Goal: Transaction & Acquisition: Purchase product/service

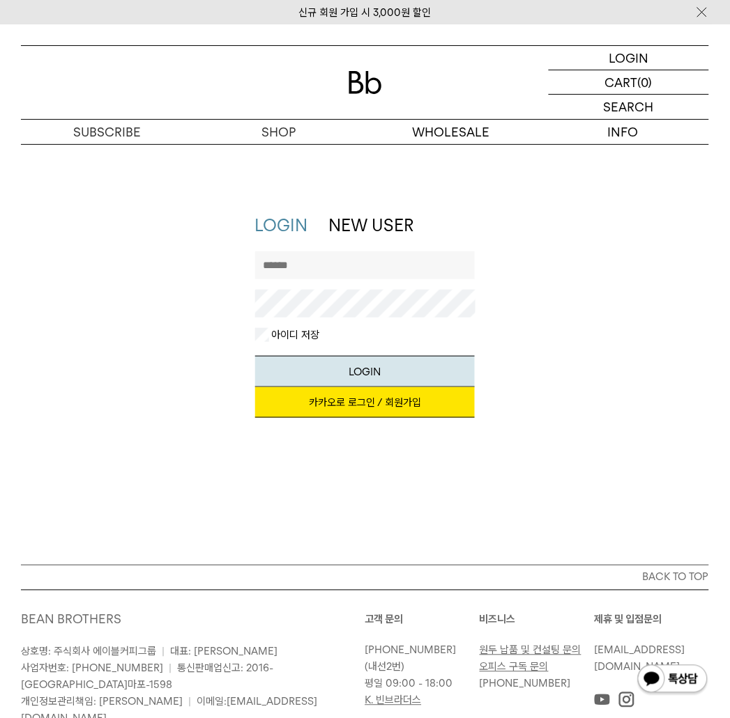
click at [409, 420] on div "지금 가입하시면 3,000원 쿠폰과 매월 회원 전용 커피 혜택을 드려요. 카카오로 로그인 / 회원가입" at bounding box center [365, 409] width 220 height 45
click at [412, 407] on link "카카오로 로그인 / 회원가입" at bounding box center [365, 402] width 220 height 31
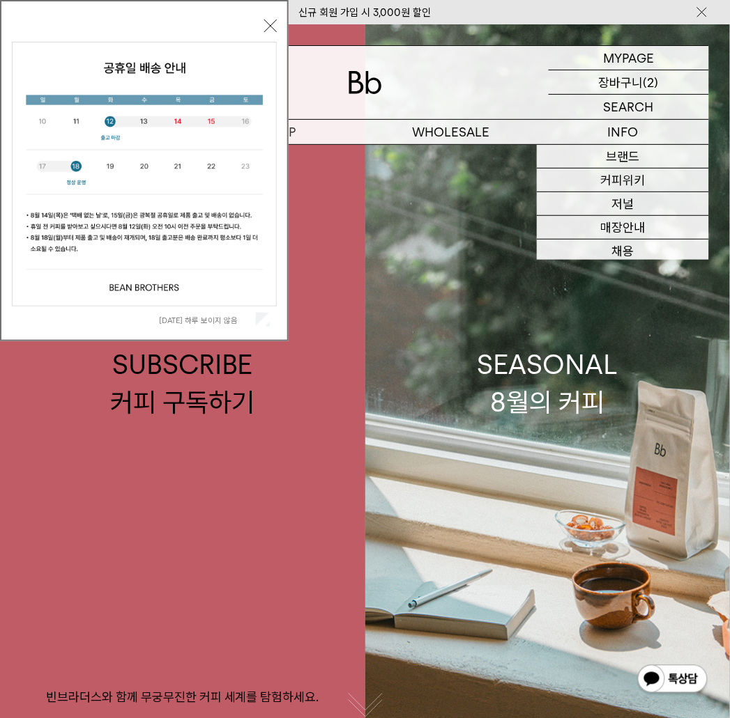
click at [641, 82] on p "장바구니" at bounding box center [621, 82] width 45 height 24
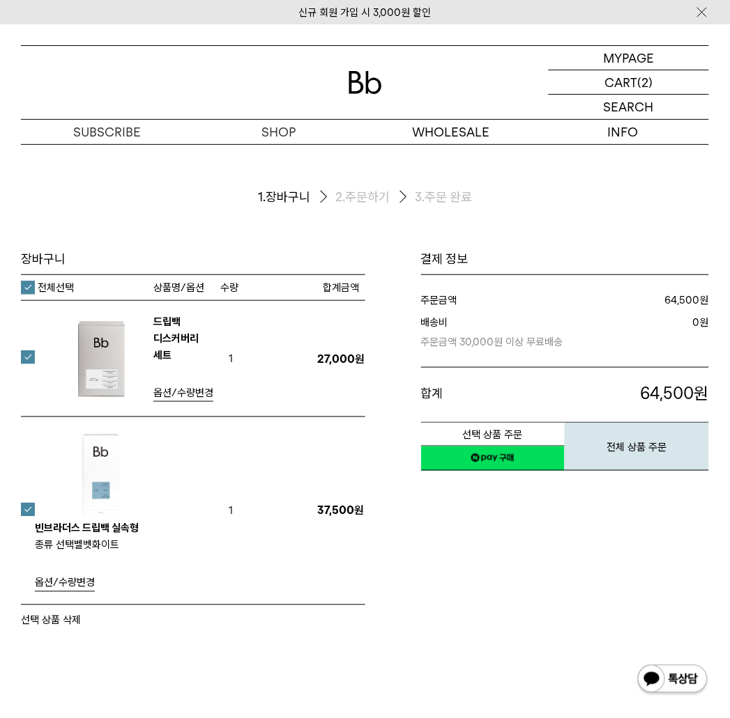
click at [31, 503] on label at bounding box center [36, 510] width 31 height 14
click at [525, 459] on link "네이버페이 구매하기" at bounding box center [493, 458] width 144 height 25
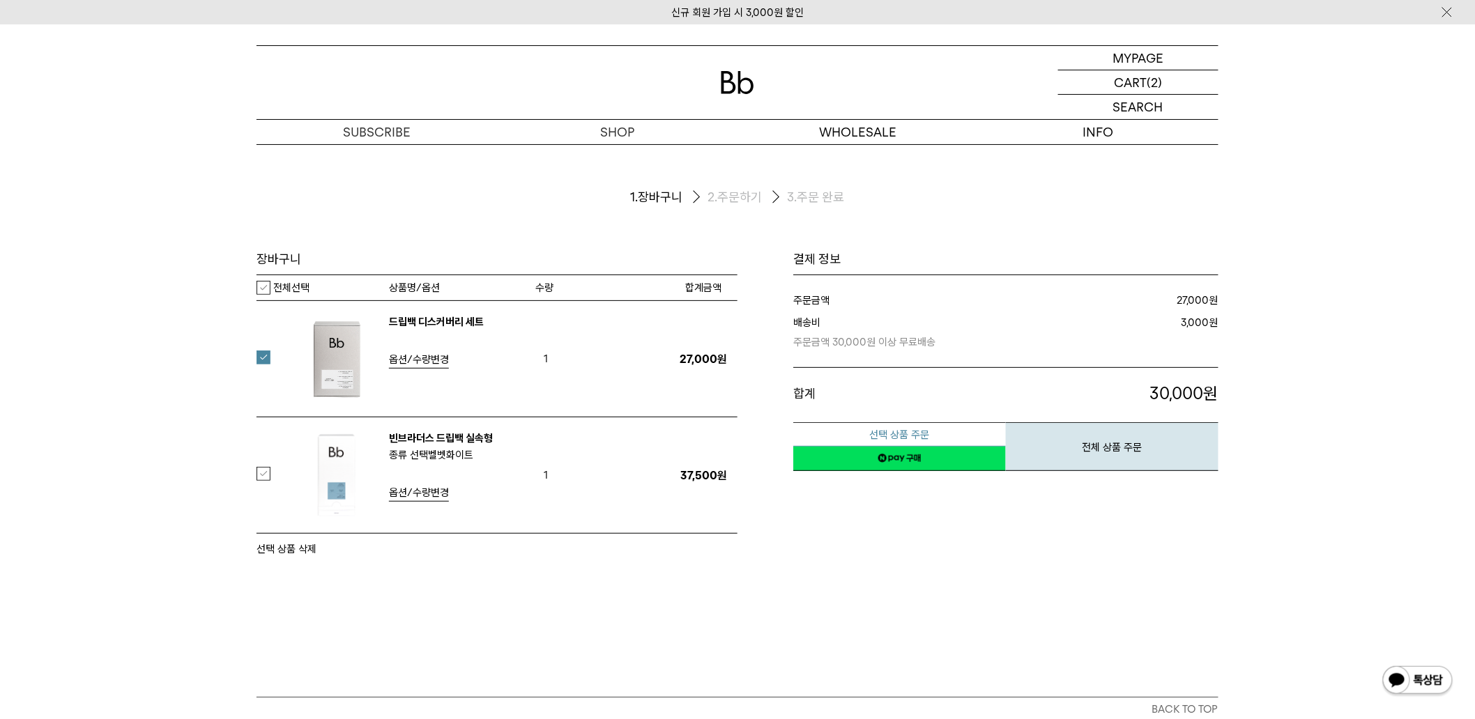
click at [729, 430] on button "선택 상품 주문" at bounding box center [899, 434] width 213 height 24
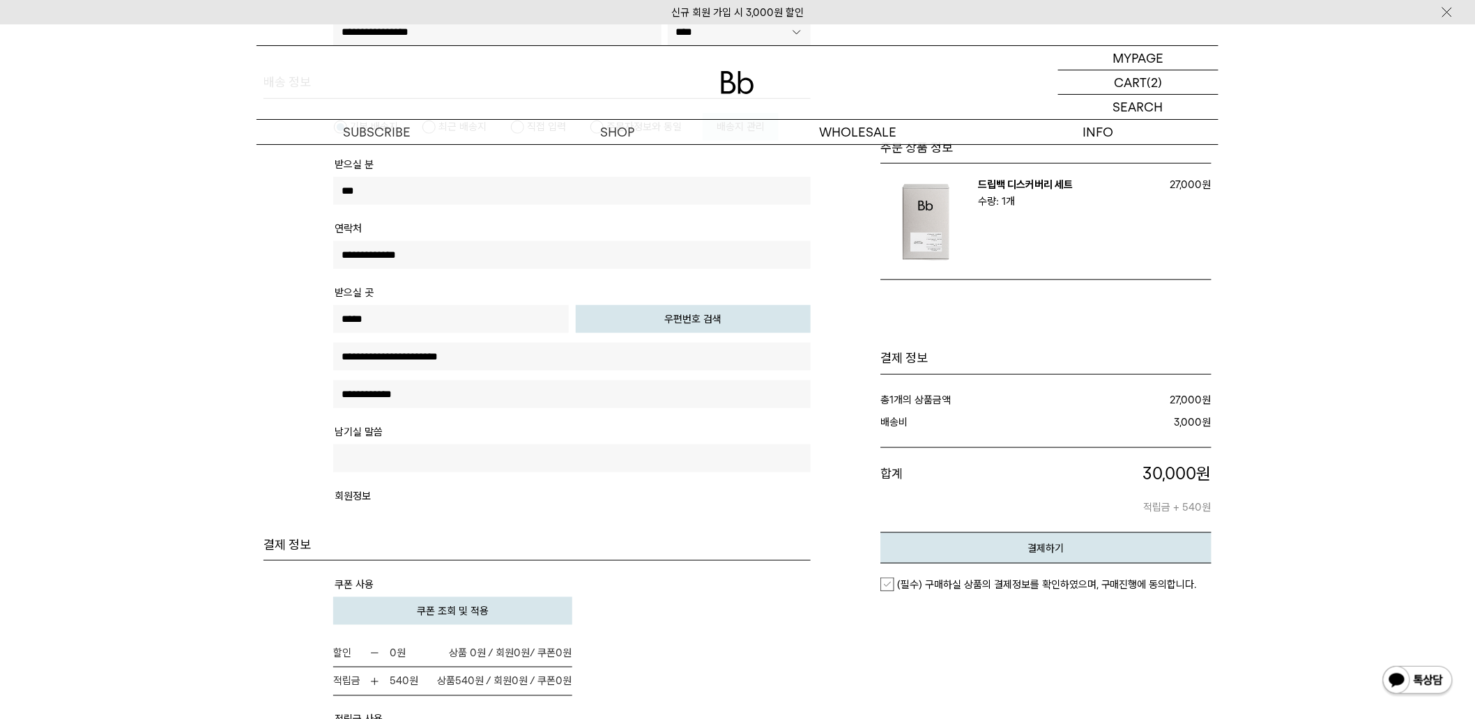
drag, startPoint x: 238, startPoint y: 368, endPoint x: 211, endPoint y: 406, distance: 47.0
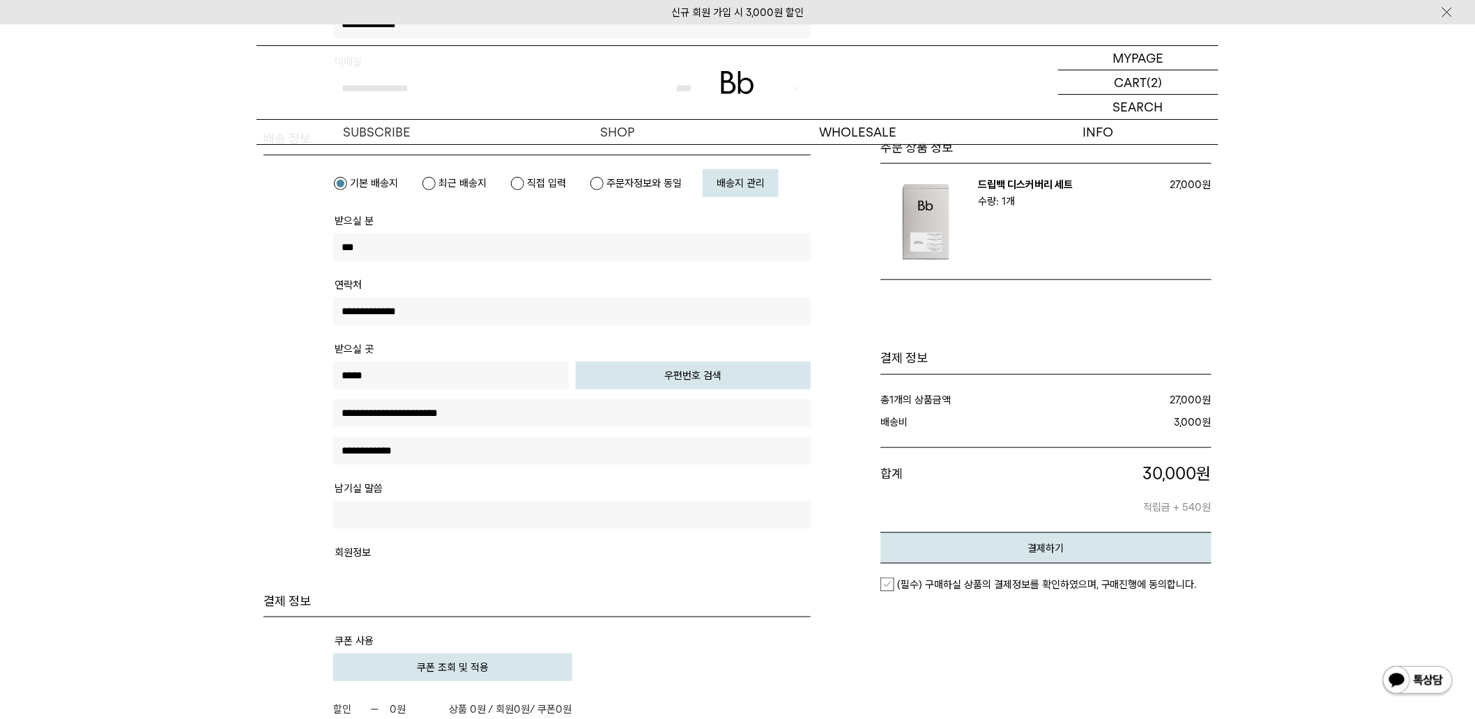
drag, startPoint x: 218, startPoint y: 429, endPoint x: 227, endPoint y: 544, distance: 115.3
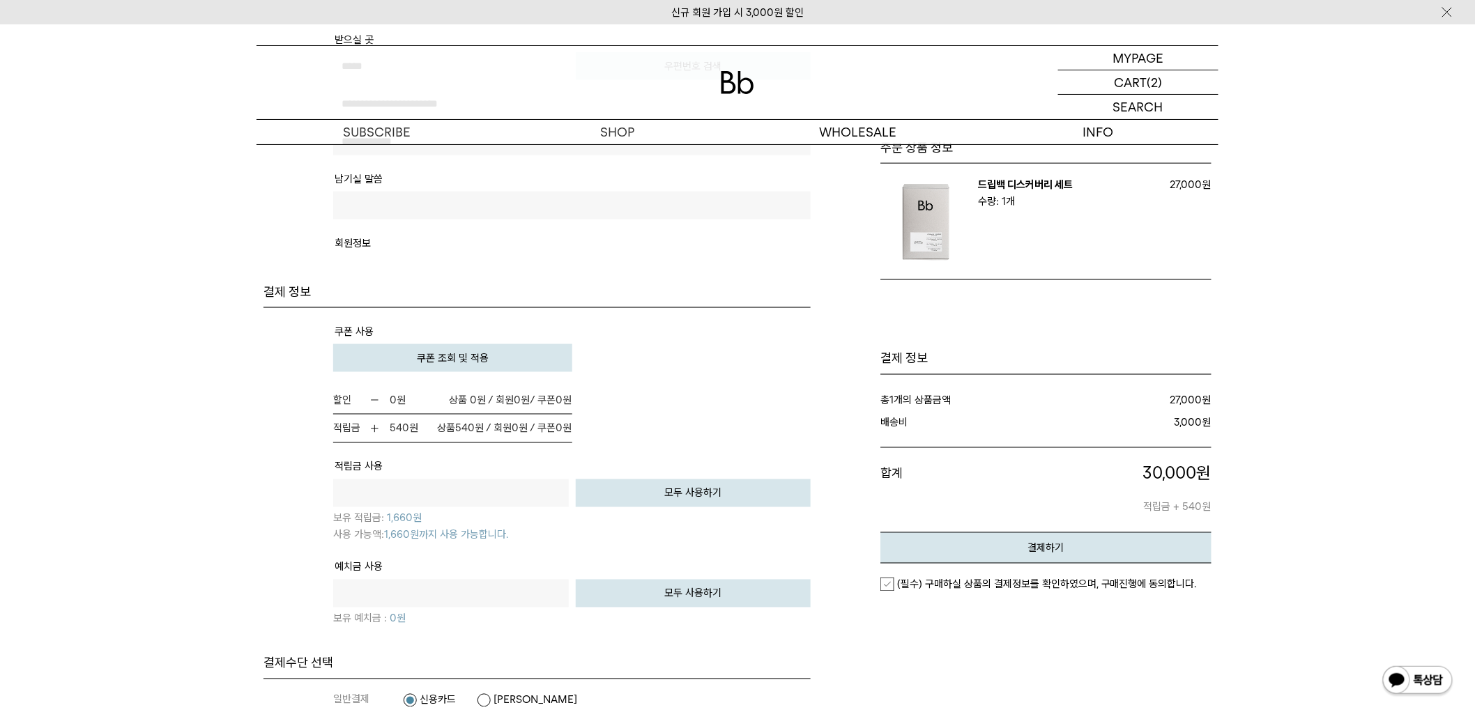
click at [456, 352] on span "쿠폰 조회 및 적용" at bounding box center [453, 358] width 72 height 13
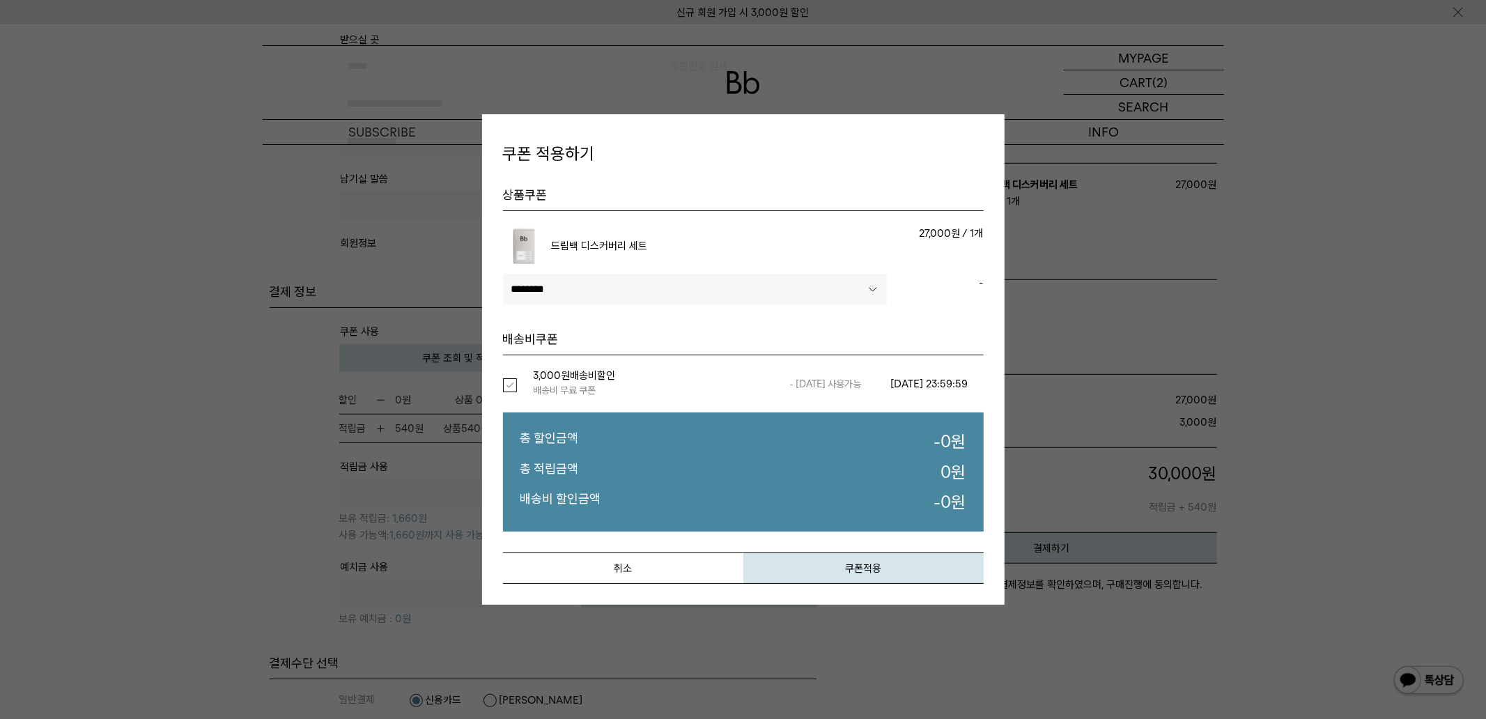
click at [506, 388] on label "선택" at bounding box center [518, 385] width 31 height 14
click at [790, 562] on button "쿠폰적용" at bounding box center [864, 568] width 240 height 31
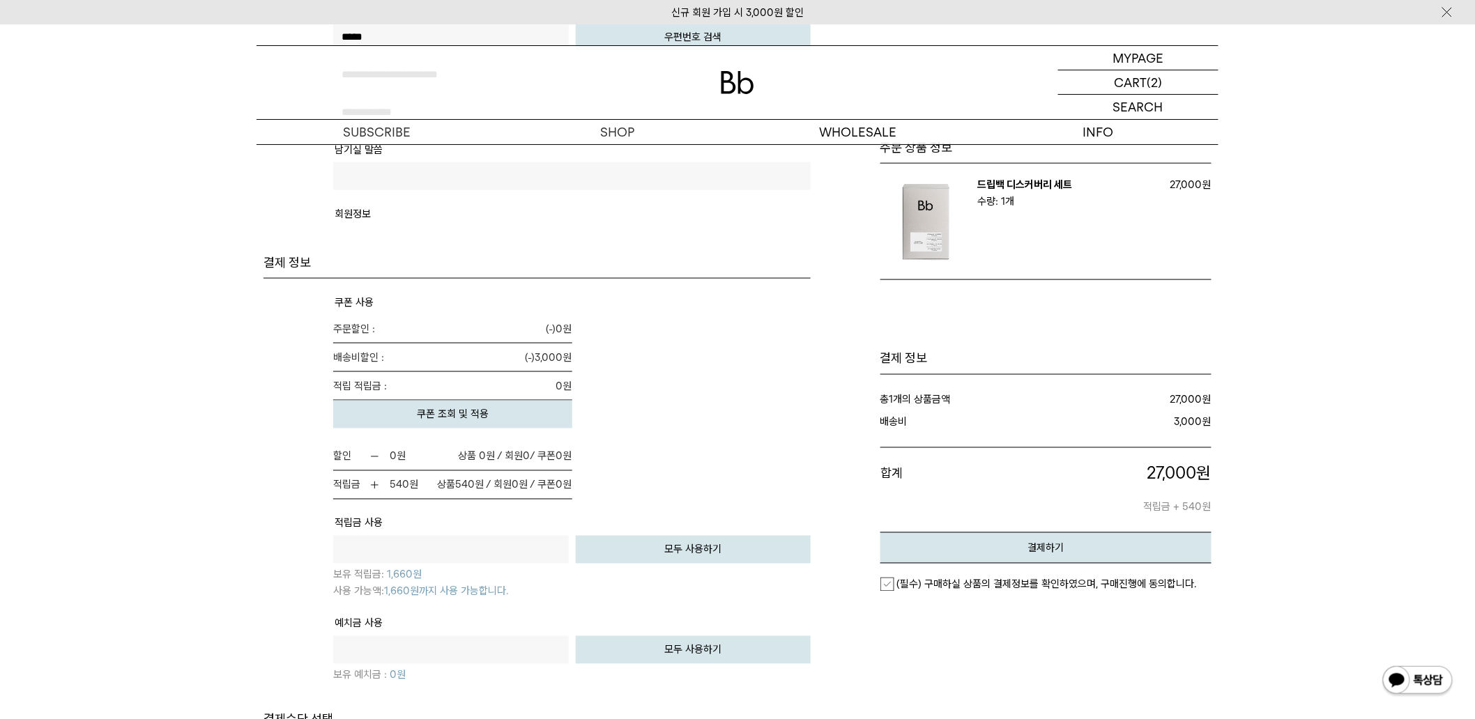
drag, startPoint x: 252, startPoint y: 448, endPoint x: 233, endPoint y: 496, distance: 51.4
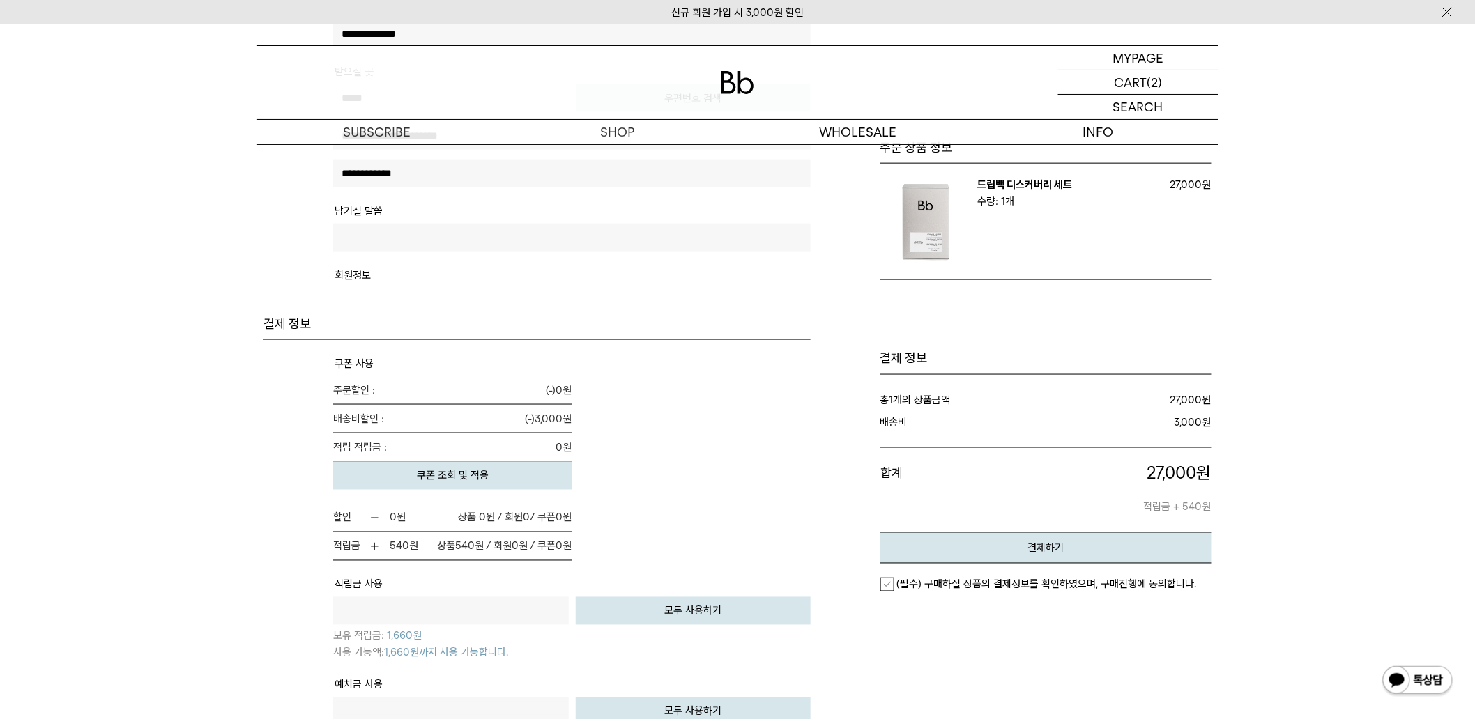
drag, startPoint x: 189, startPoint y: 390, endPoint x: 165, endPoint y: 449, distance: 63.8
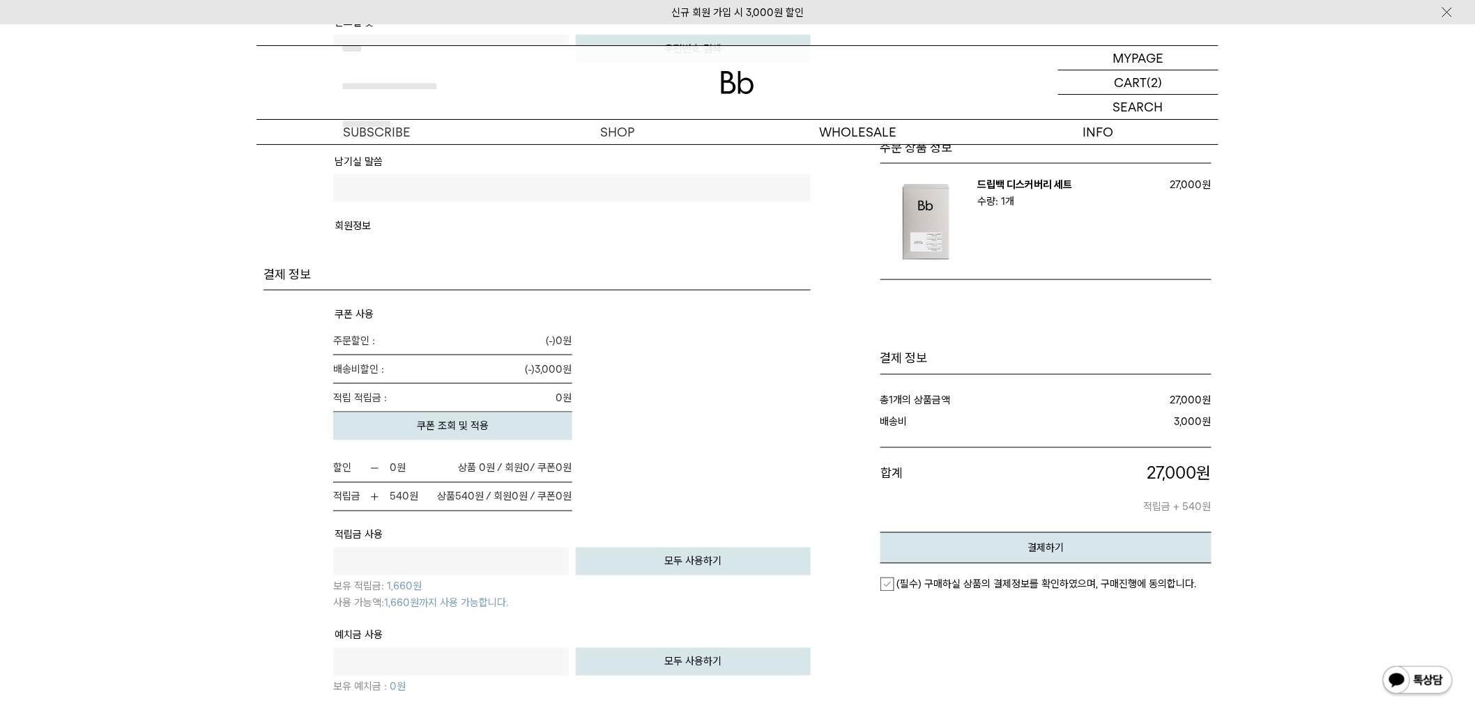
drag, startPoint x: 155, startPoint y: 410, endPoint x: 138, endPoint y: 483, distance: 75.1
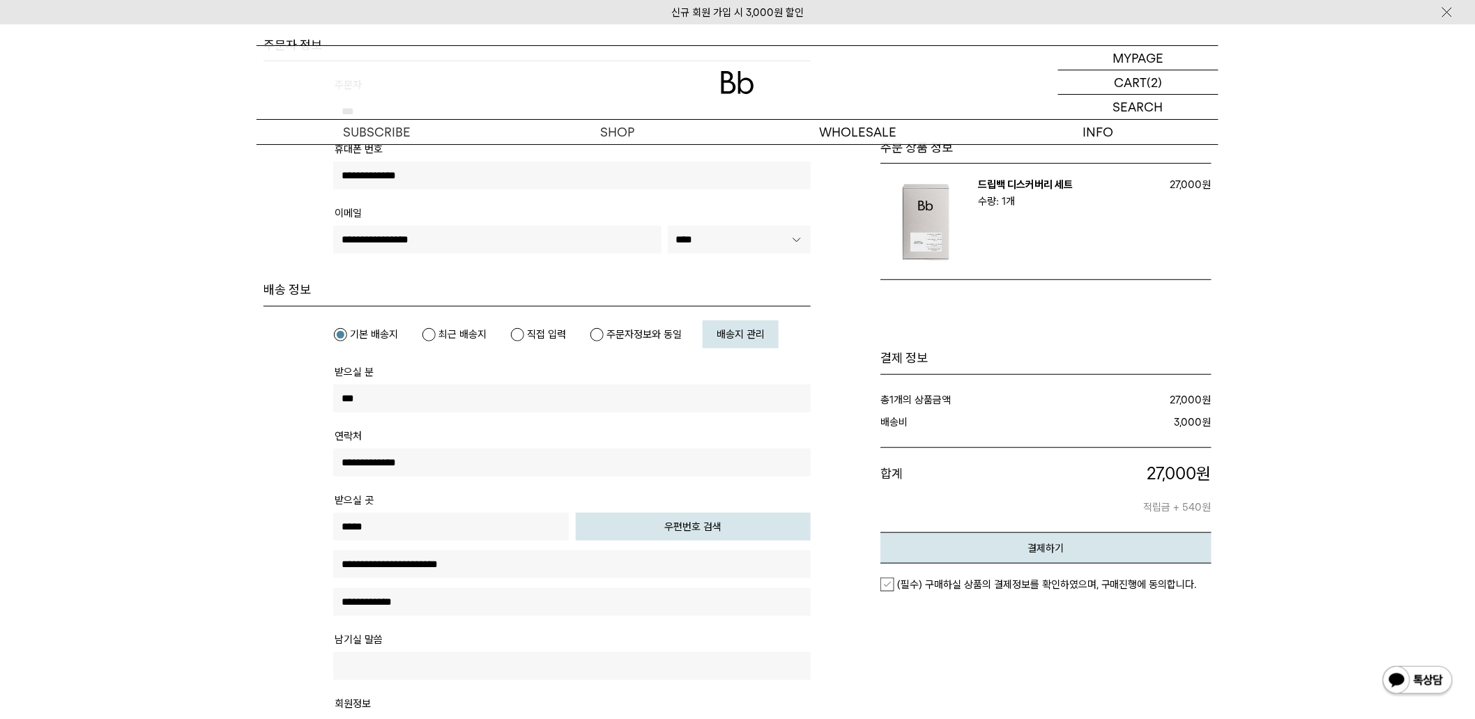
drag, startPoint x: 148, startPoint y: 457, endPoint x: 100, endPoint y: 424, distance: 58.6
click at [100, 424] on div "주문서작성 / 결제 1. 장바구니 2. 주문하기 3. 주문 완료" at bounding box center [737, 668] width 1475 height 1477
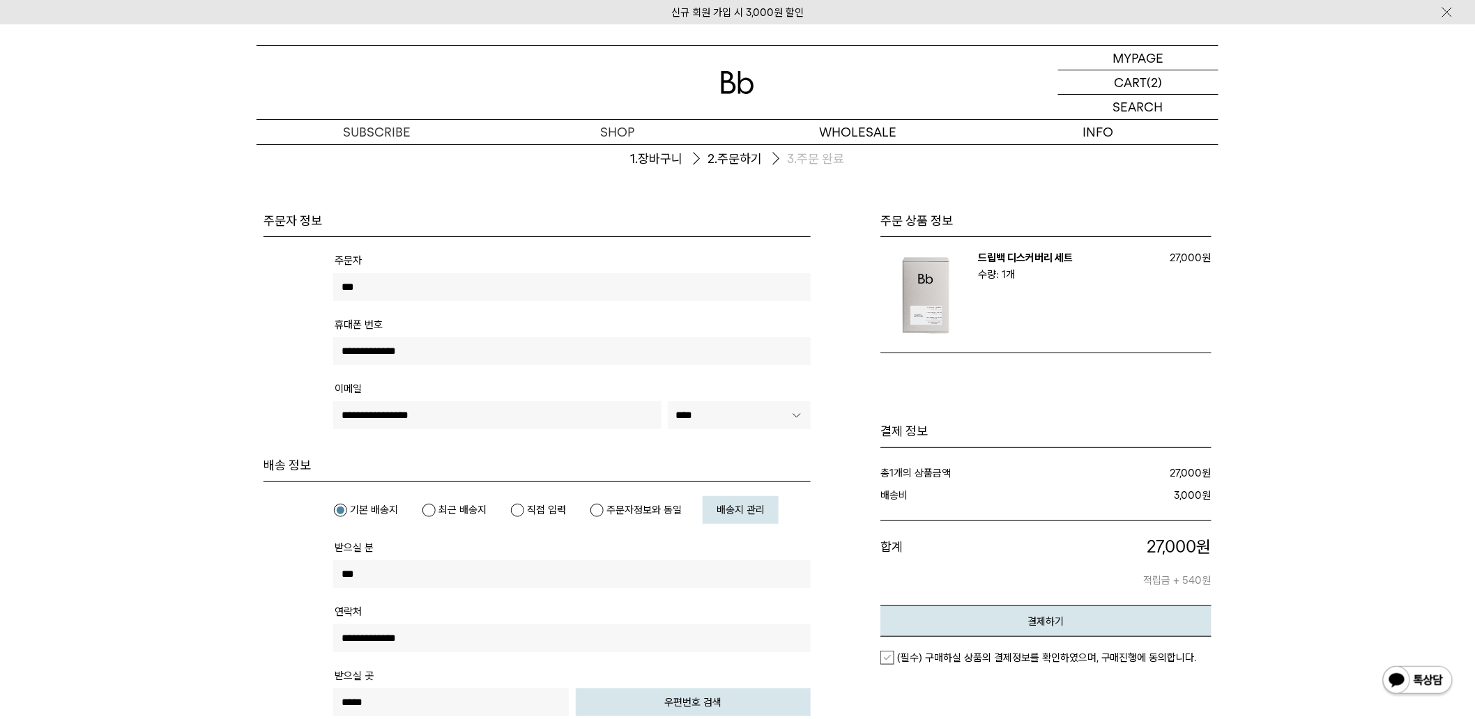
scroll to position [8, 0]
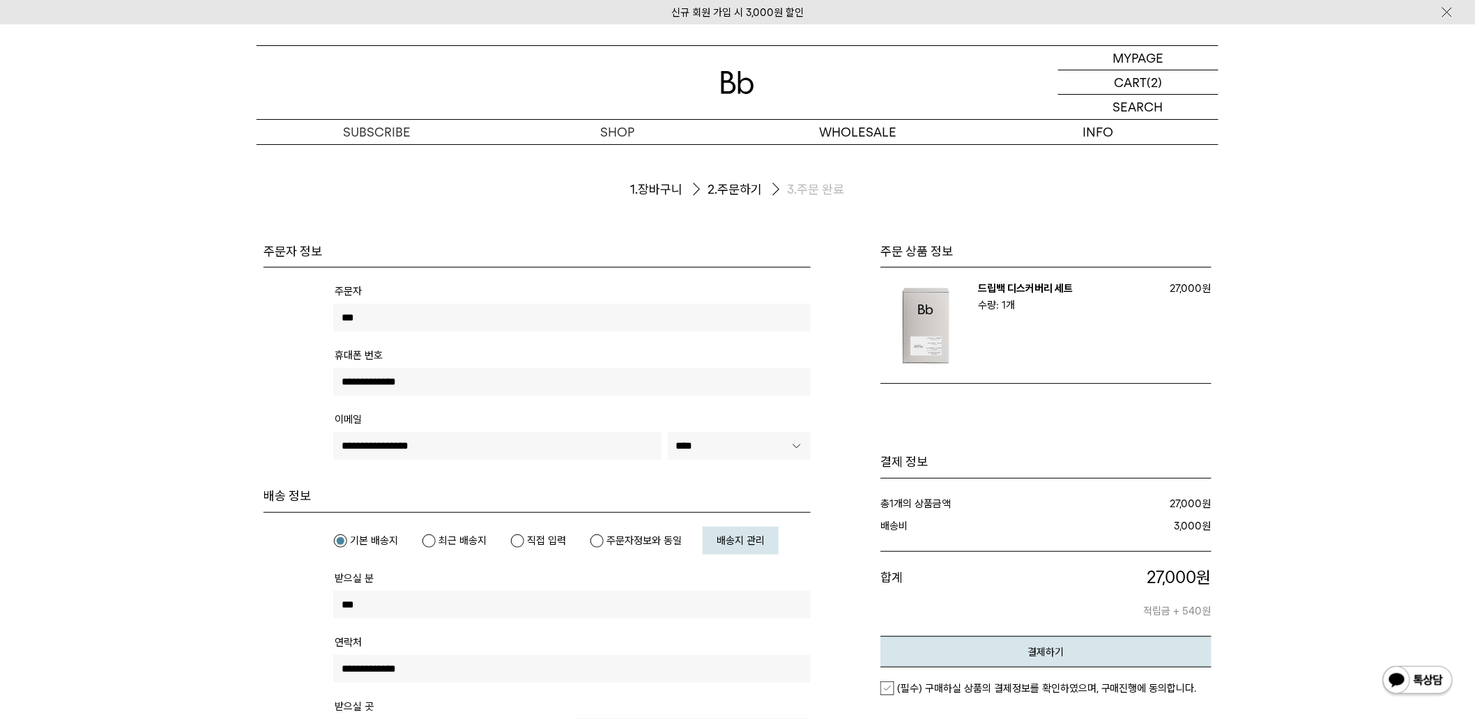
drag, startPoint x: 100, startPoint y: 424, endPoint x: 77, endPoint y: 428, distance: 22.7
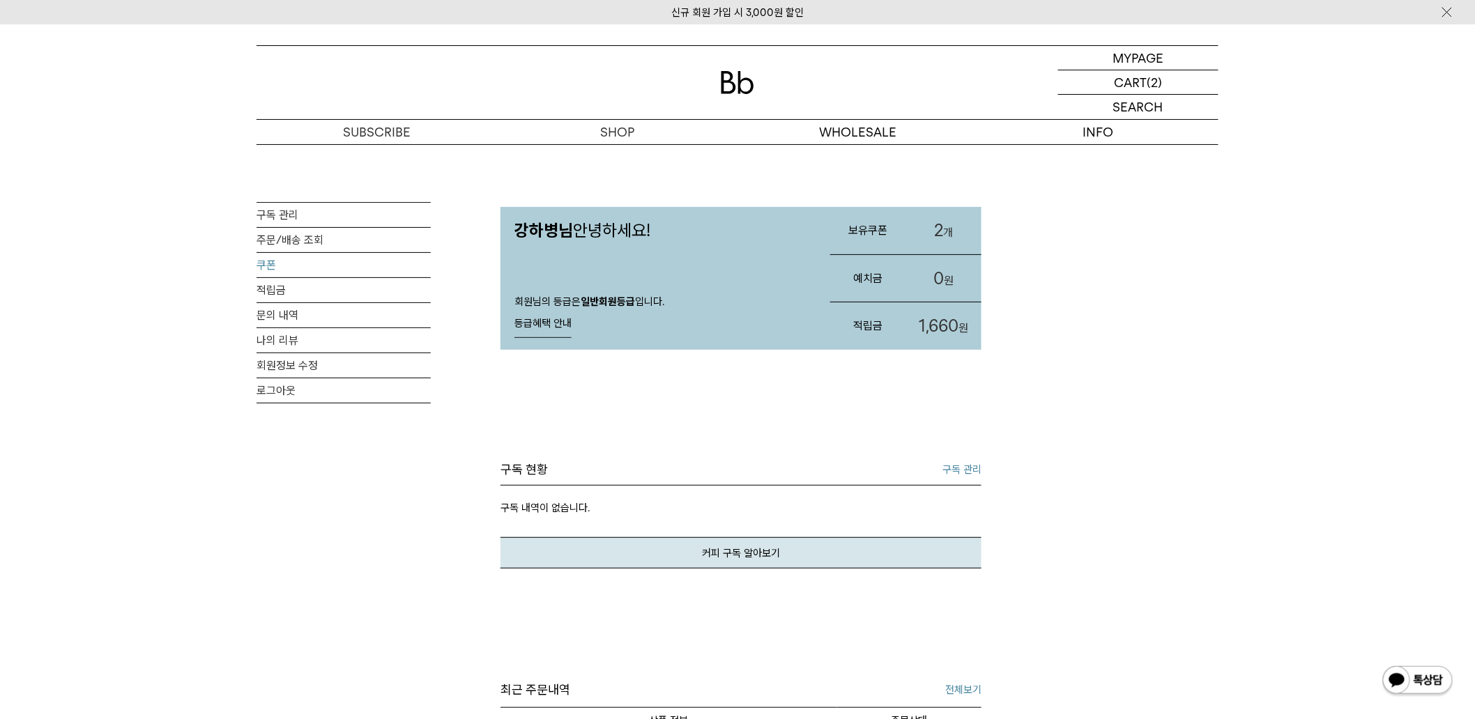
click at [322, 266] on link "쿠폰" at bounding box center [343, 265] width 174 height 24
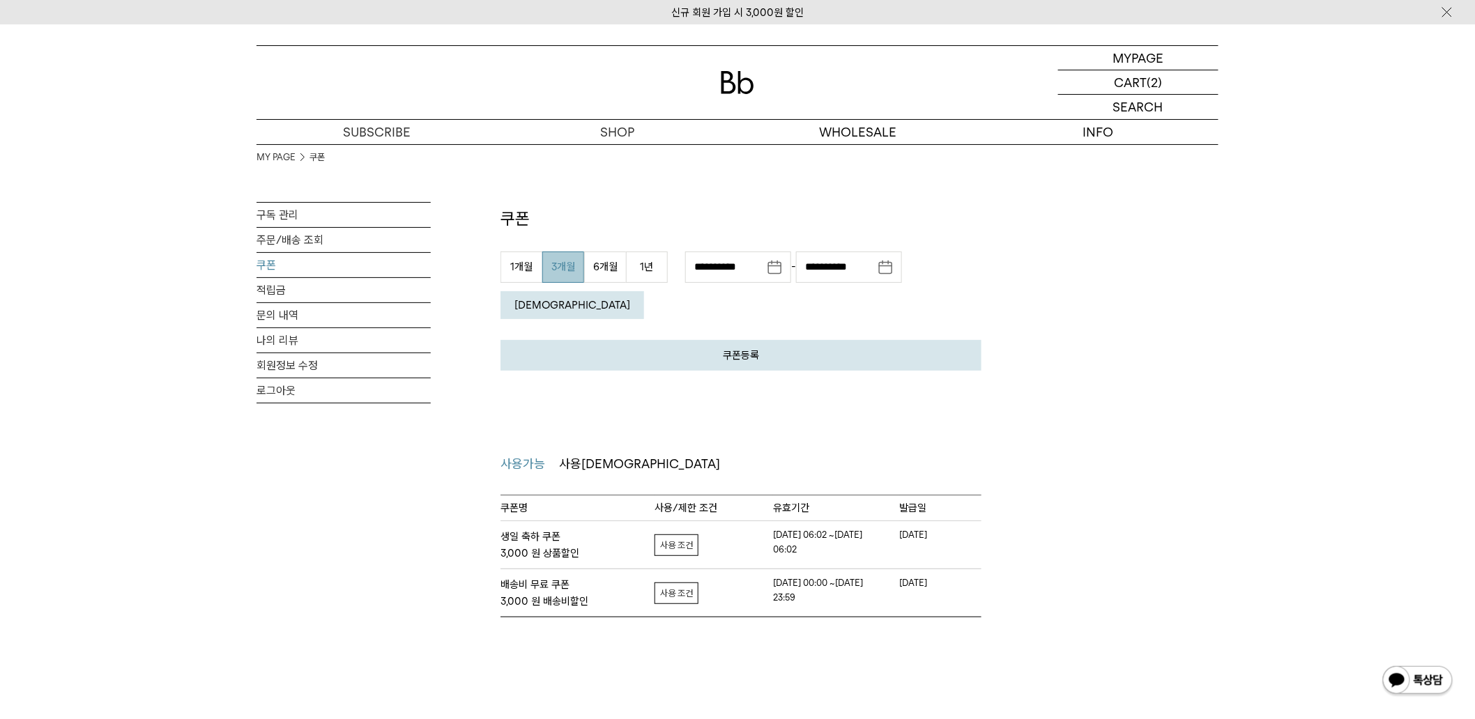
click at [686, 534] on link "자세히보기" at bounding box center [676, 545] width 44 height 22
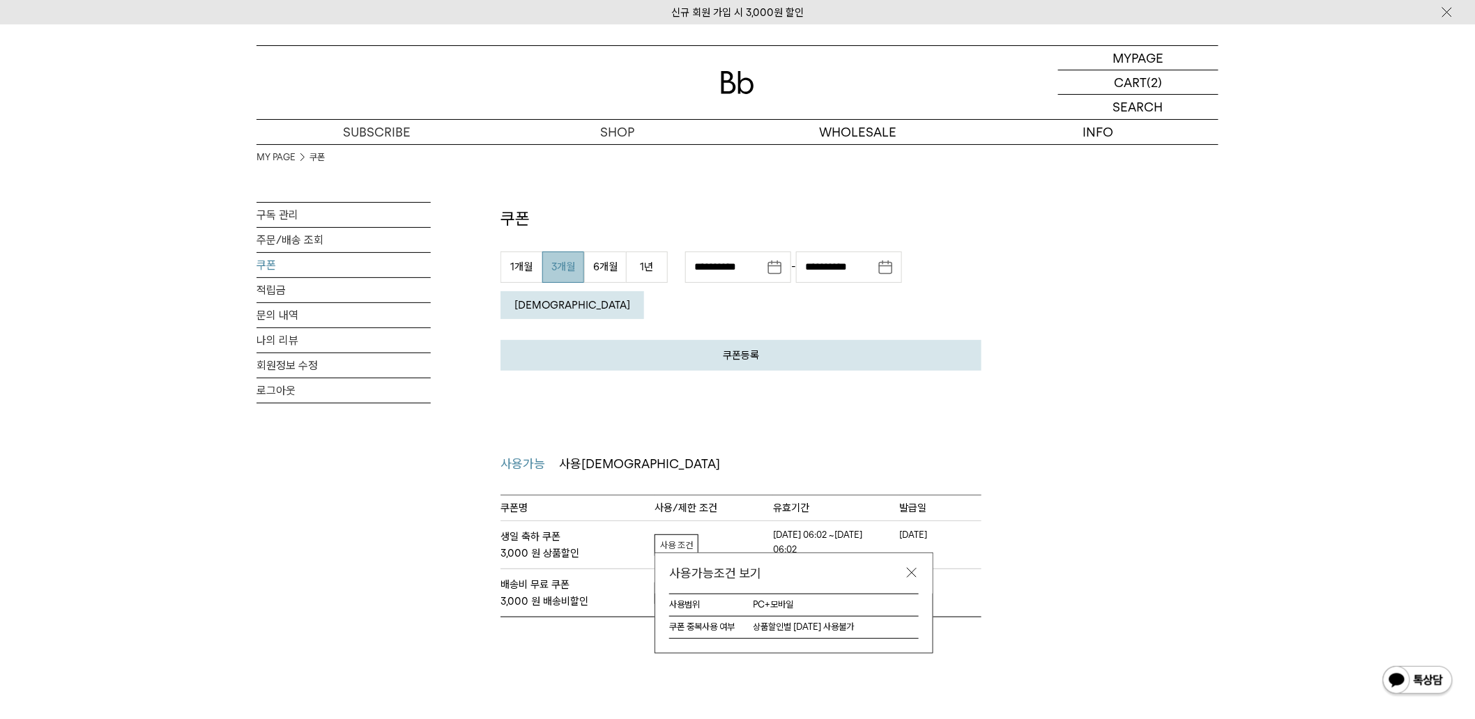
click at [597, 612] on div "MY PAGE MY PAGE 쿠폰 구독 관리 주문/배송 조회 쿠폰 적립금 문의 내역 나의 리뷰 회원정보 수정 로그아웃 쿠폰 쿠폰등록 취소 등록…" at bounding box center [737, 390] width 1475 height 732
click at [908, 566] on link at bounding box center [912, 573] width 14 height 14
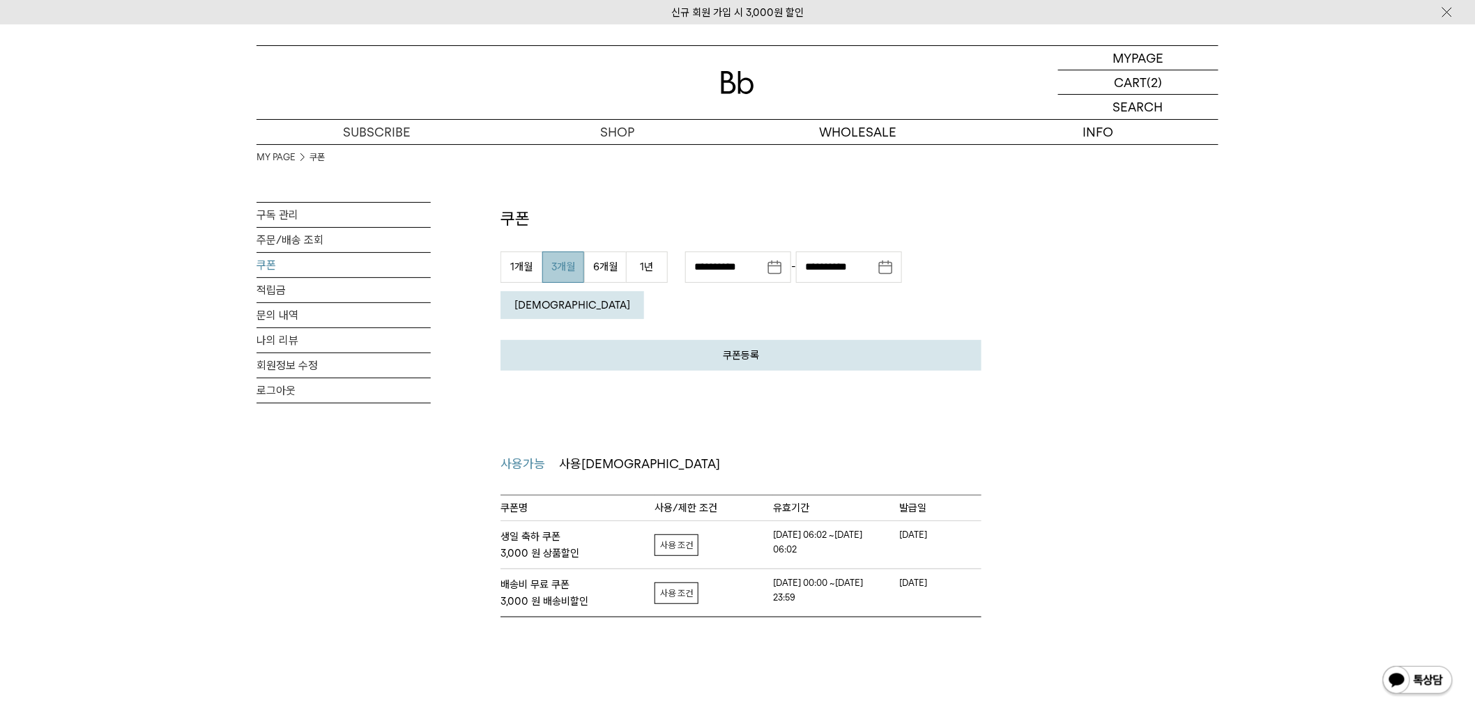
click at [369, 563] on div "MY PAGE 쿠폰 구독 관리 주문/배송 조회 쿠폰 적립금 문의 내역 나의 리뷰 회원정보 수정 로그아웃" at bounding box center [343, 380] width 174 height 473
drag, startPoint x: 113, startPoint y: 227, endPoint x: 95, endPoint y: 234, distance: 18.8
click at [95, 231] on div "MY PAGE 쿠폰 구독 관리 주문/배송 조회 쿠폰 적립금 문의 내역 나의 리뷰 회원정보 수정 로그아웃 쿠폰 쿠폰등록 발급 받으신 쿠폰 인증 …" at bounding box center [737, 380] width 1475 height 473
click at [1141, 79] on p "장바구니" at bounding box center [1130, 82] width 45 height 24
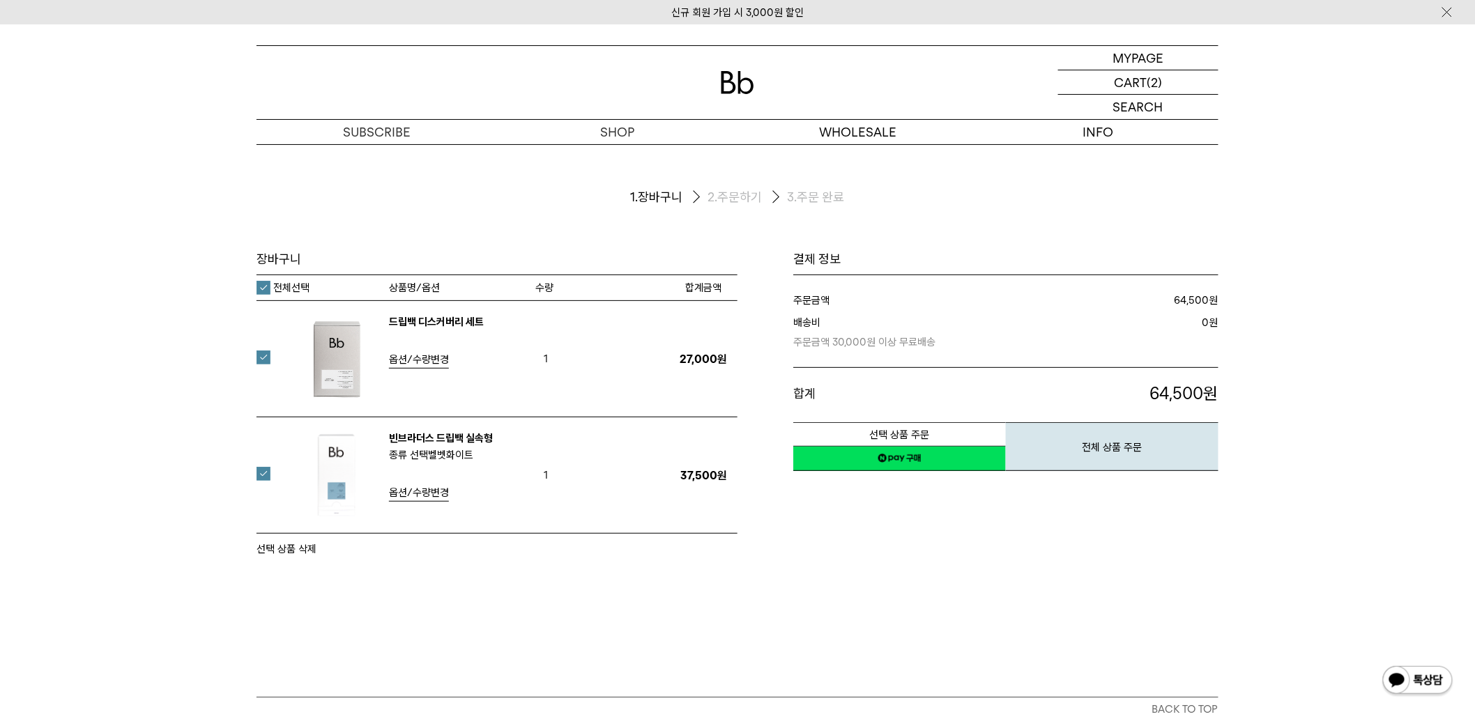
click at [267, 356] on label at bounding box center [271, 358] width 31 height 14
click at [890, 433] on button "선택 상품 주문" at bounding box center [899, 434] width 213 height 24
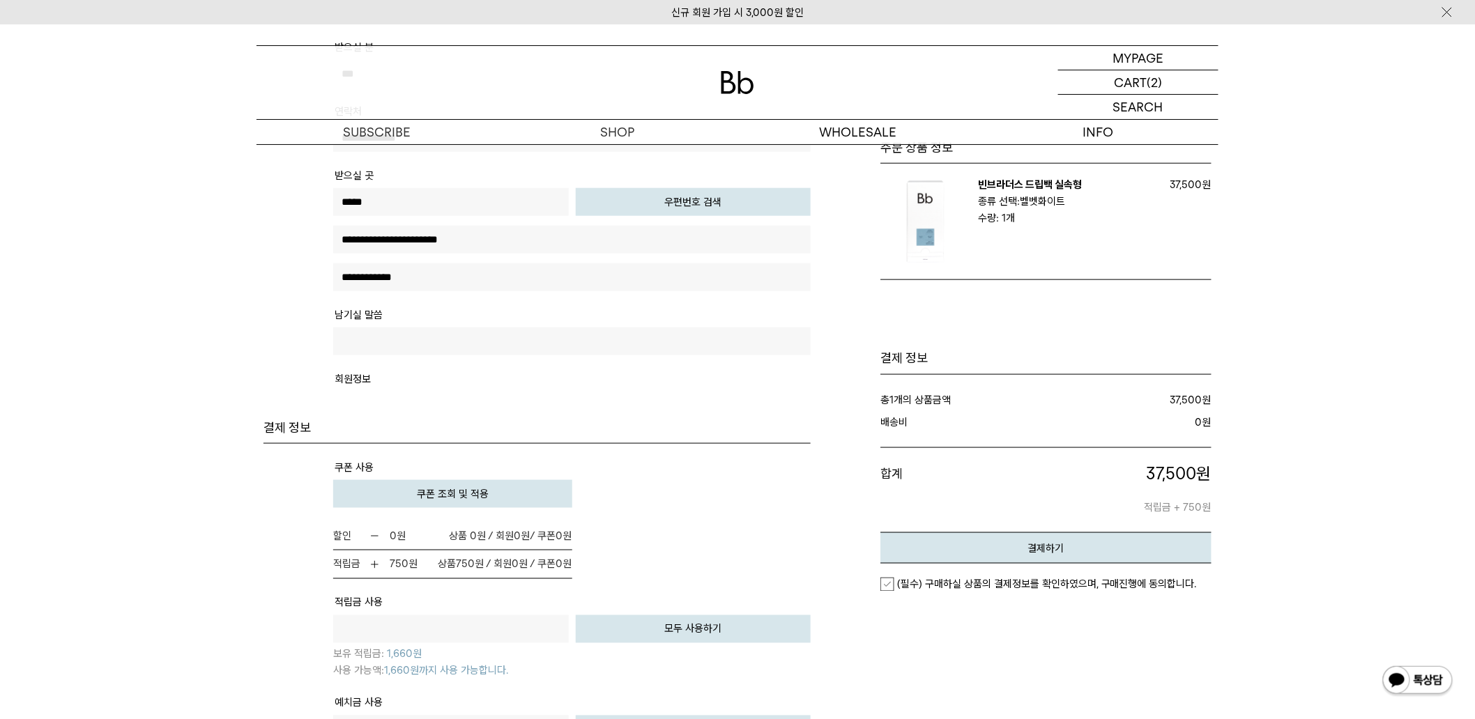
scroll to position [722, 0]
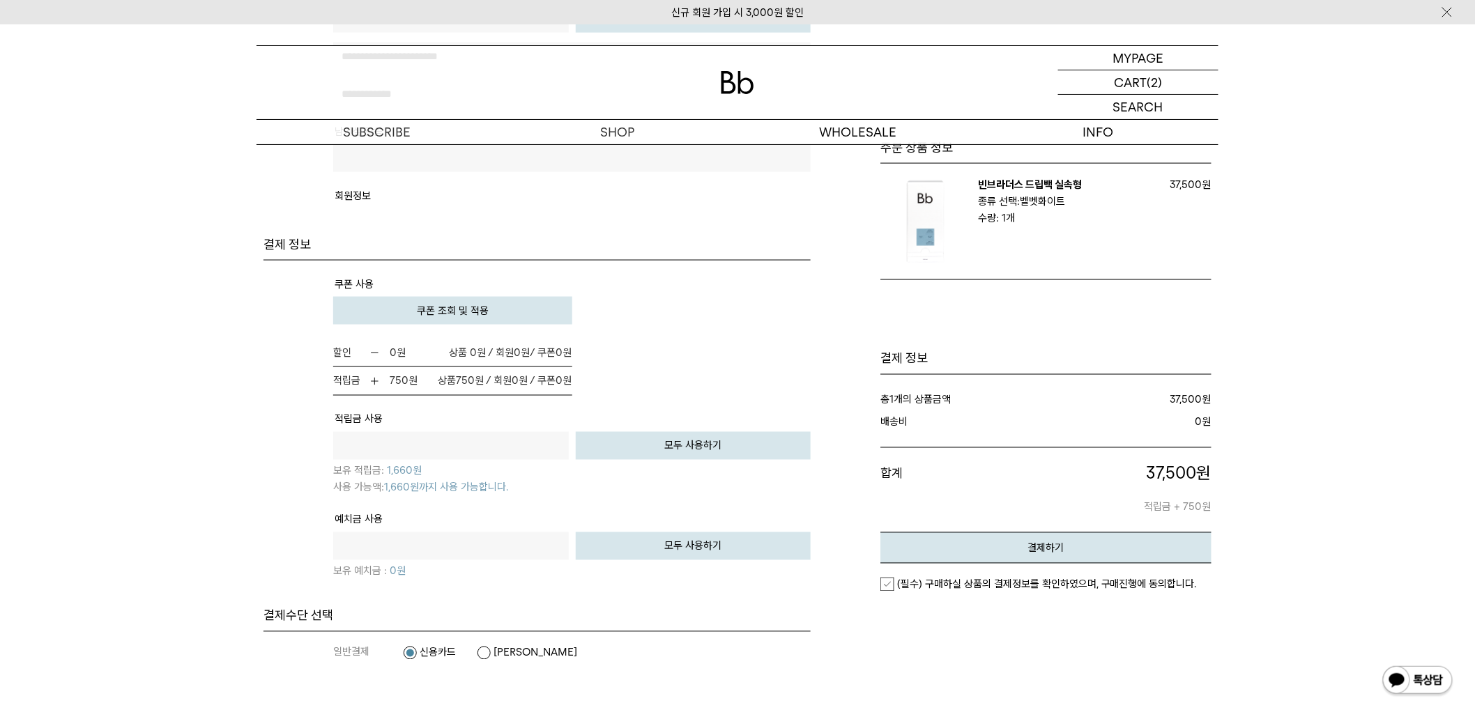
click at [374, 376] on img at bounding box center [374, 381] width 10 height 10
click at [371, 436] on input "text" at bounding box center [451, 446] width 236 height 28
type input "****"
click at [624, 436] on button "모두 사용하기" at bounding box center [694, 446] width 236 height 28
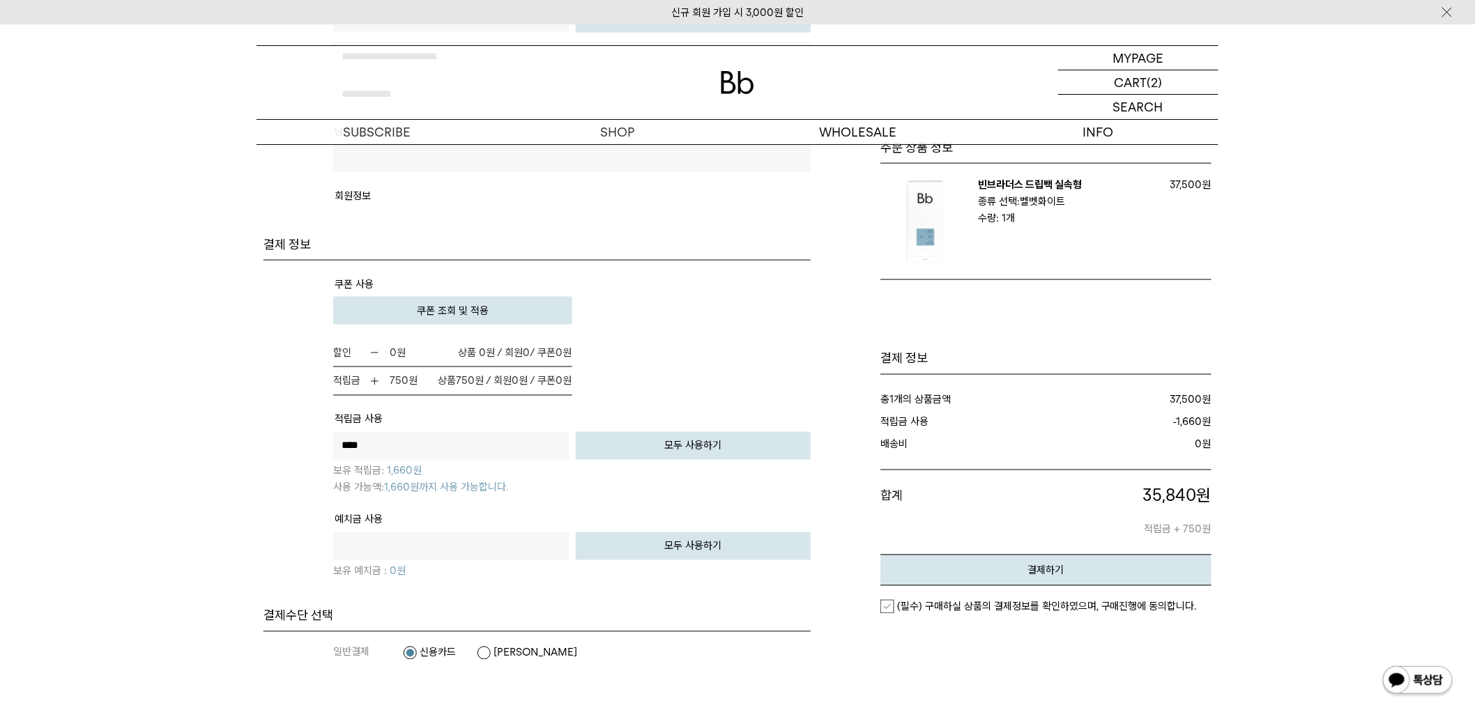
click at [436, 305] on span "쿠폰 조회 및 적용" at bounding box center [453, 311] width 72 height 13
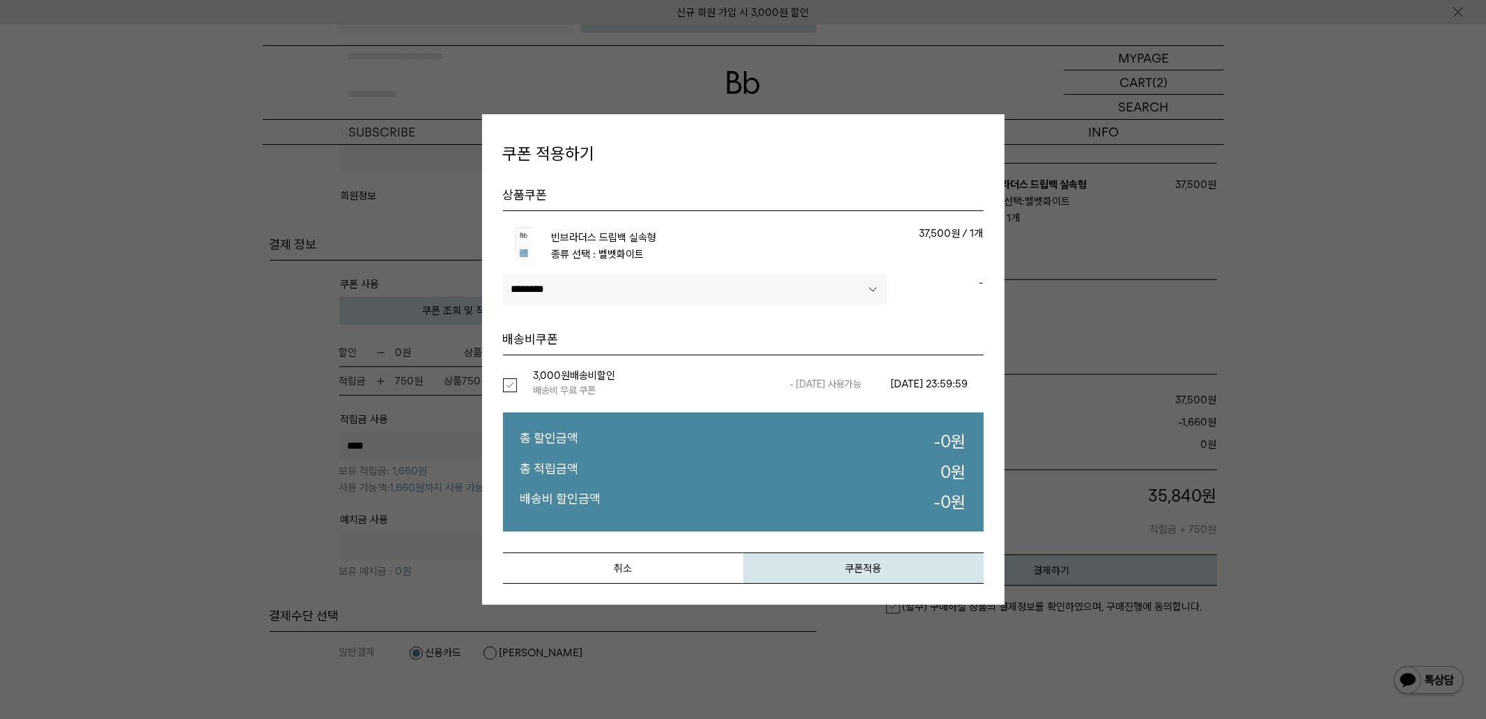
click at [507, 384] on label "선택" at bounding box center [518, 385] width 31 height 14
click at [514, 386] on label "선택" at bounding box center [518, 385] width 31 height 14
click at [594, 294] on select"] "******** ********" at bounding box center [695, 289] width 385 height 31
select select"] "******"
click at [503, 274] on select"] "******** ********" at bounding box center [695, 289] width 385 height 31
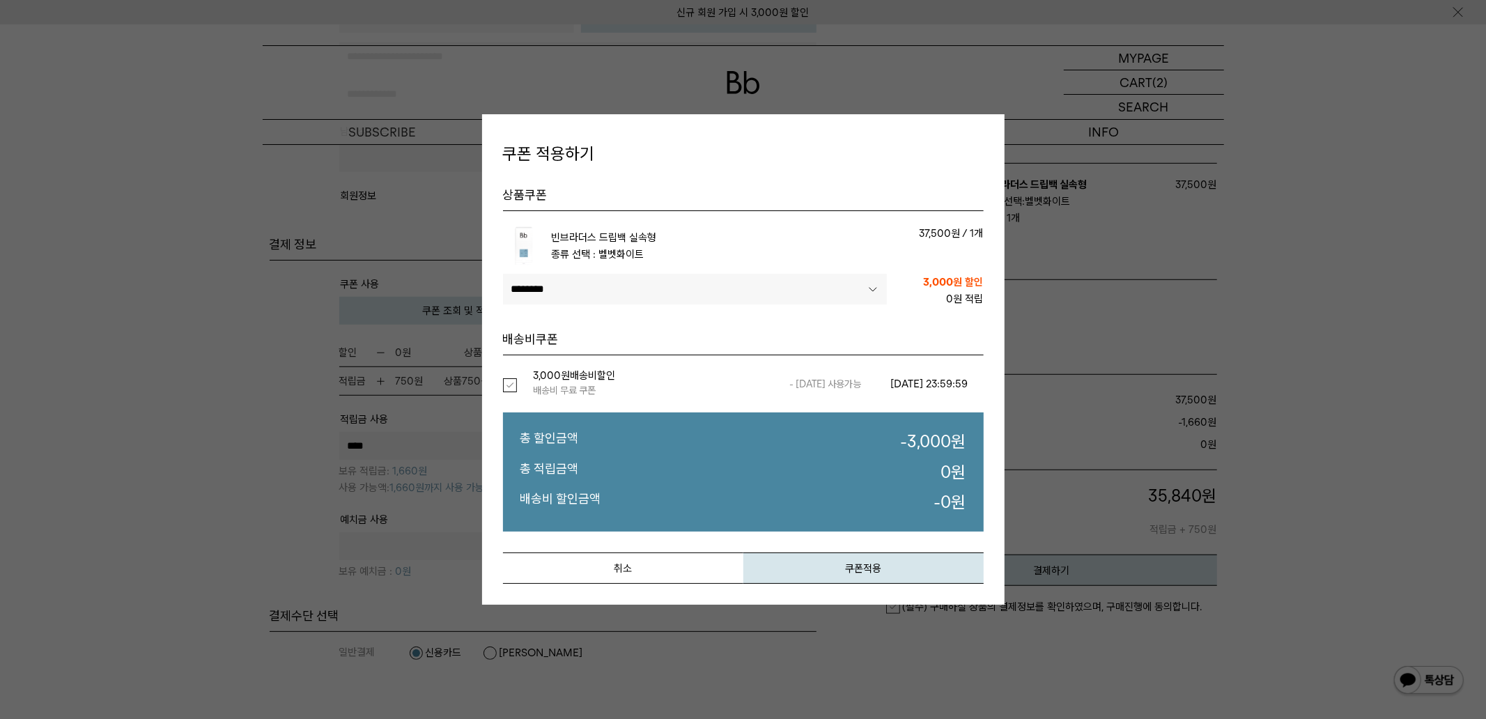
click at [509, 387] on label "선택" at bounding box center [518, 385] width 31 height 14
click at [838, 568] on button "쿠폰적용" at bounding box center [864, 568] width 240 height 31
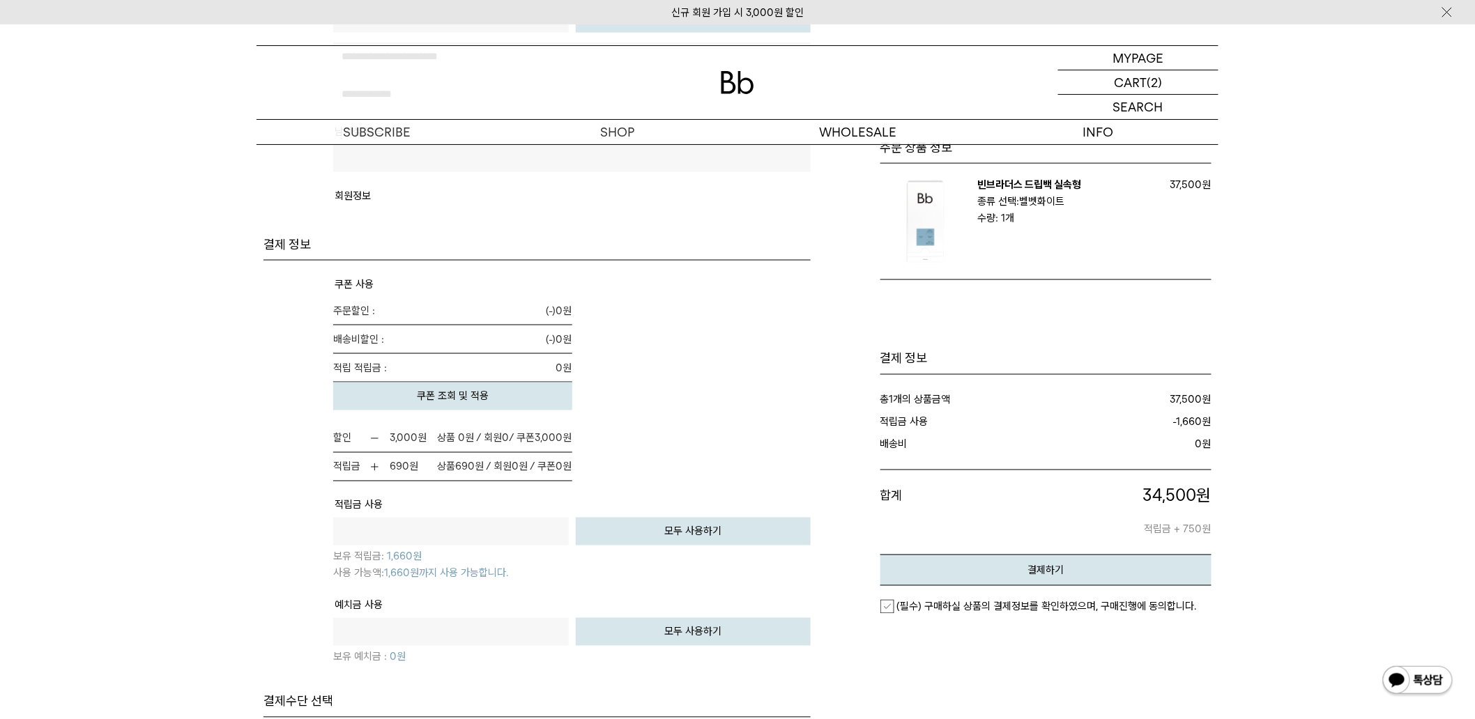
click at [505, 387] on button "쿠폰 조회 및 적용" at bounding box center [452, 397] width 239 height 28
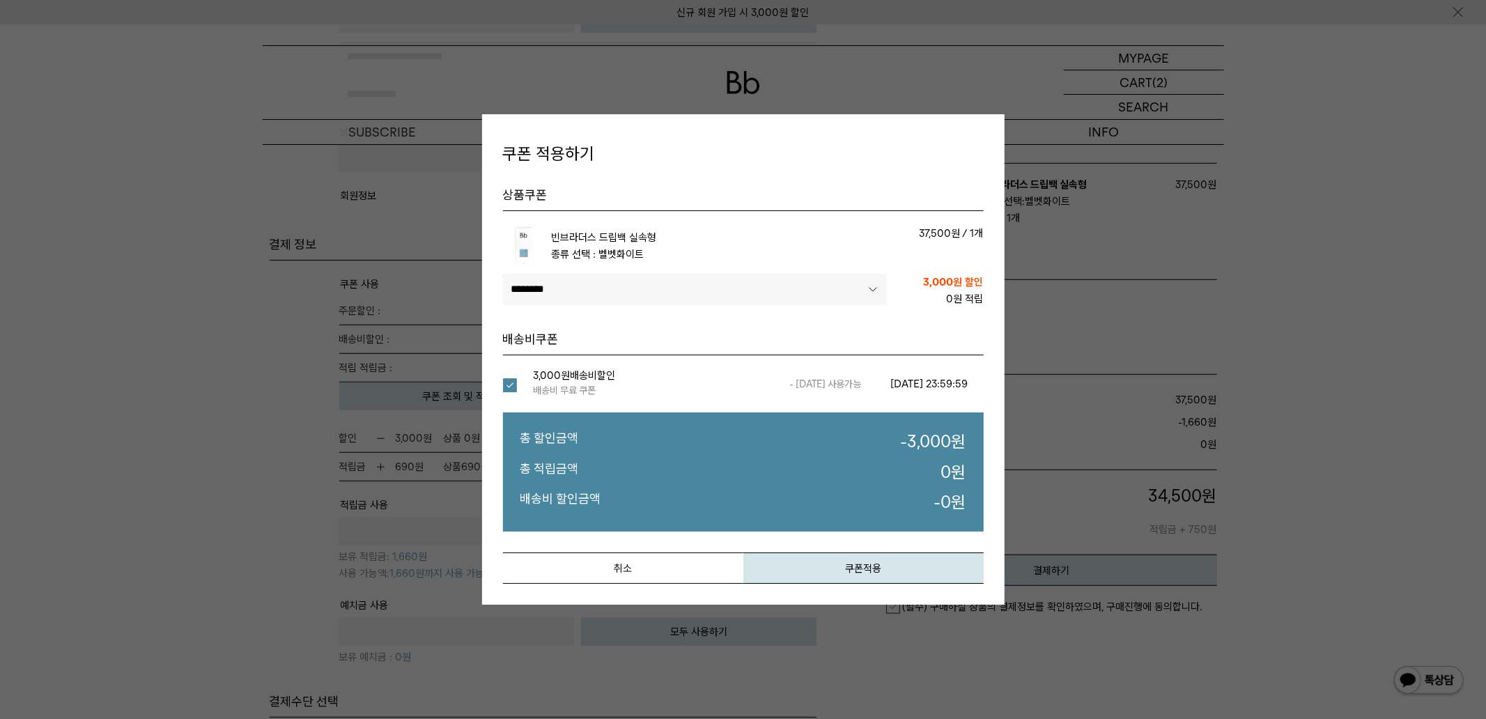
click at [563, 284] on select"] "******** ********" at bounding box center [695, 289] width 385 height 31
click at [503, 274] on select"] "******** ********" at bounding box center [695, 289] width 385 height 31
click at [867, 571] on button "쿠폰적용" at bounding box center [864, 568] width 240 height 31
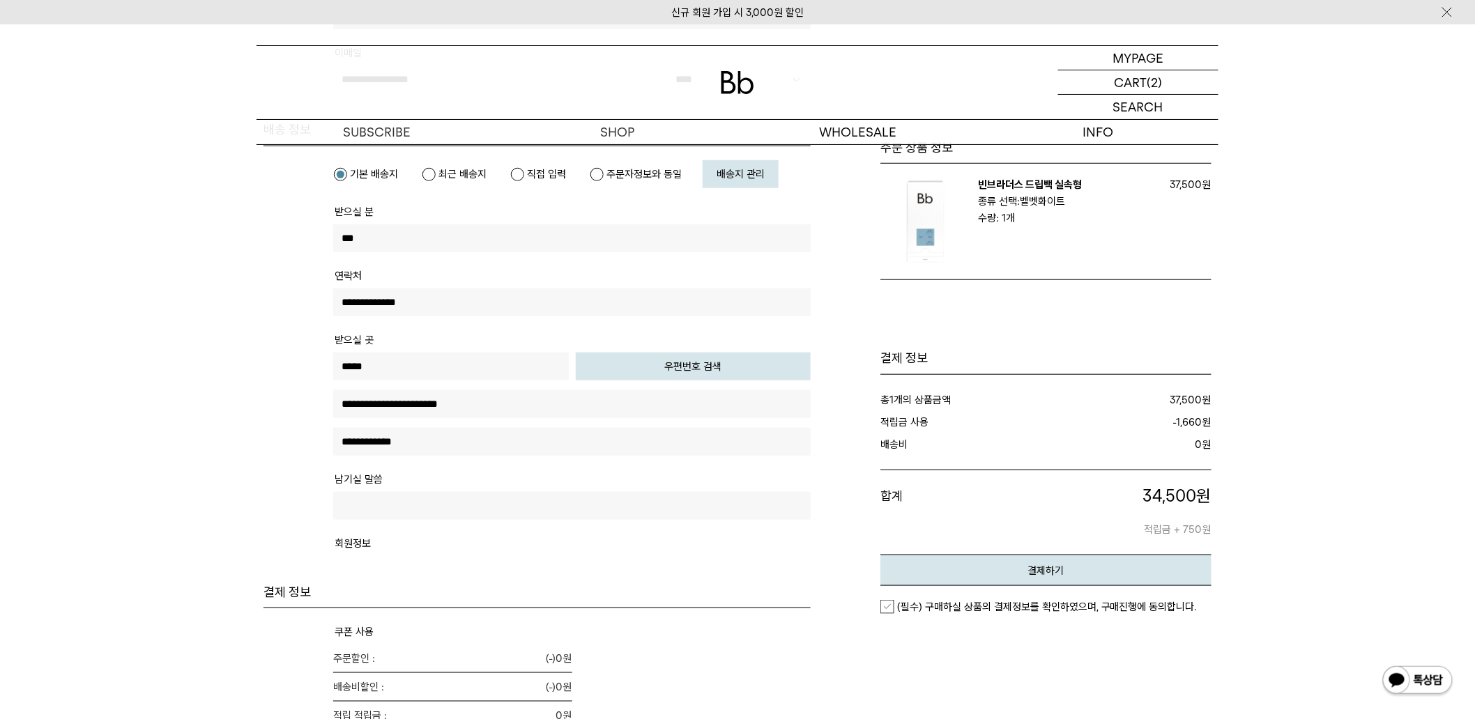
scroll to position [619, 0]
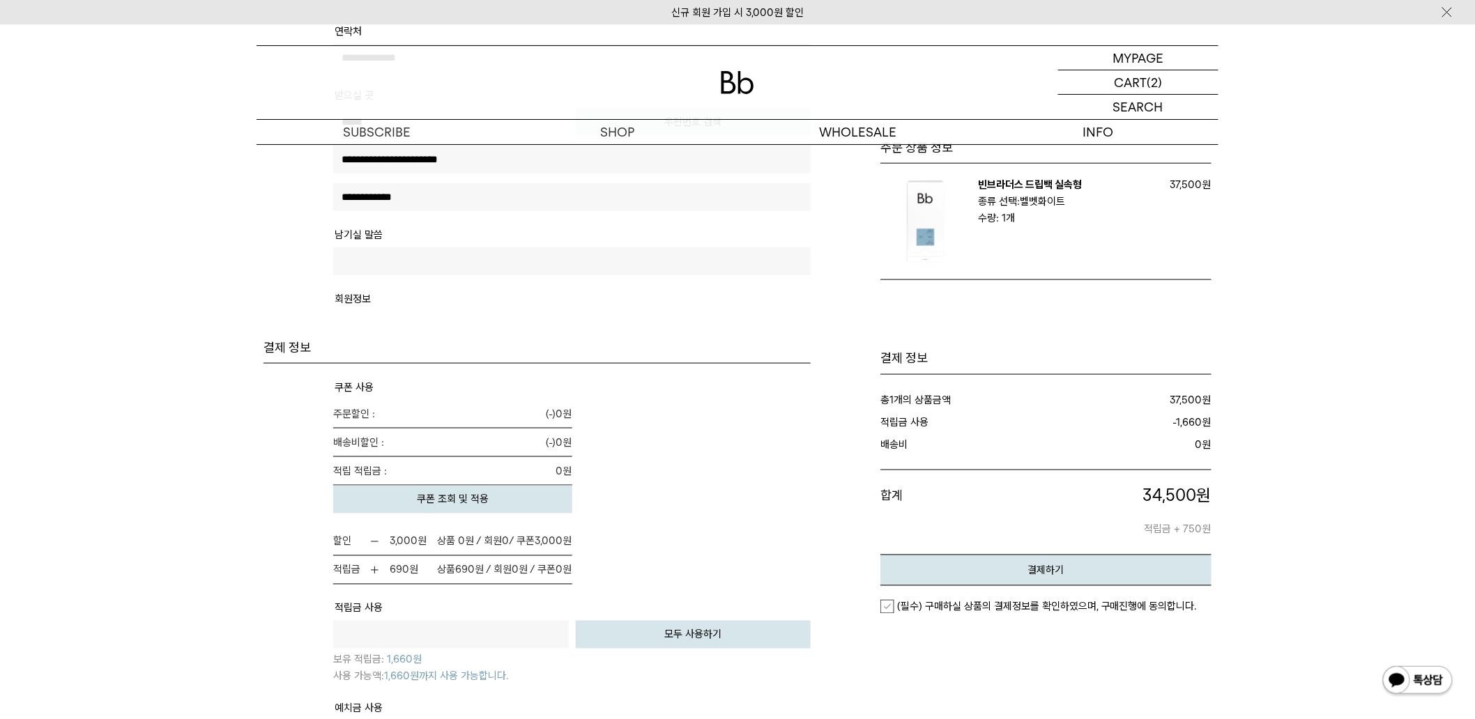
click at [471, 493] on span "쿠폰 조회 및 적용" at bounding box center [453, 499] width 72 height 13
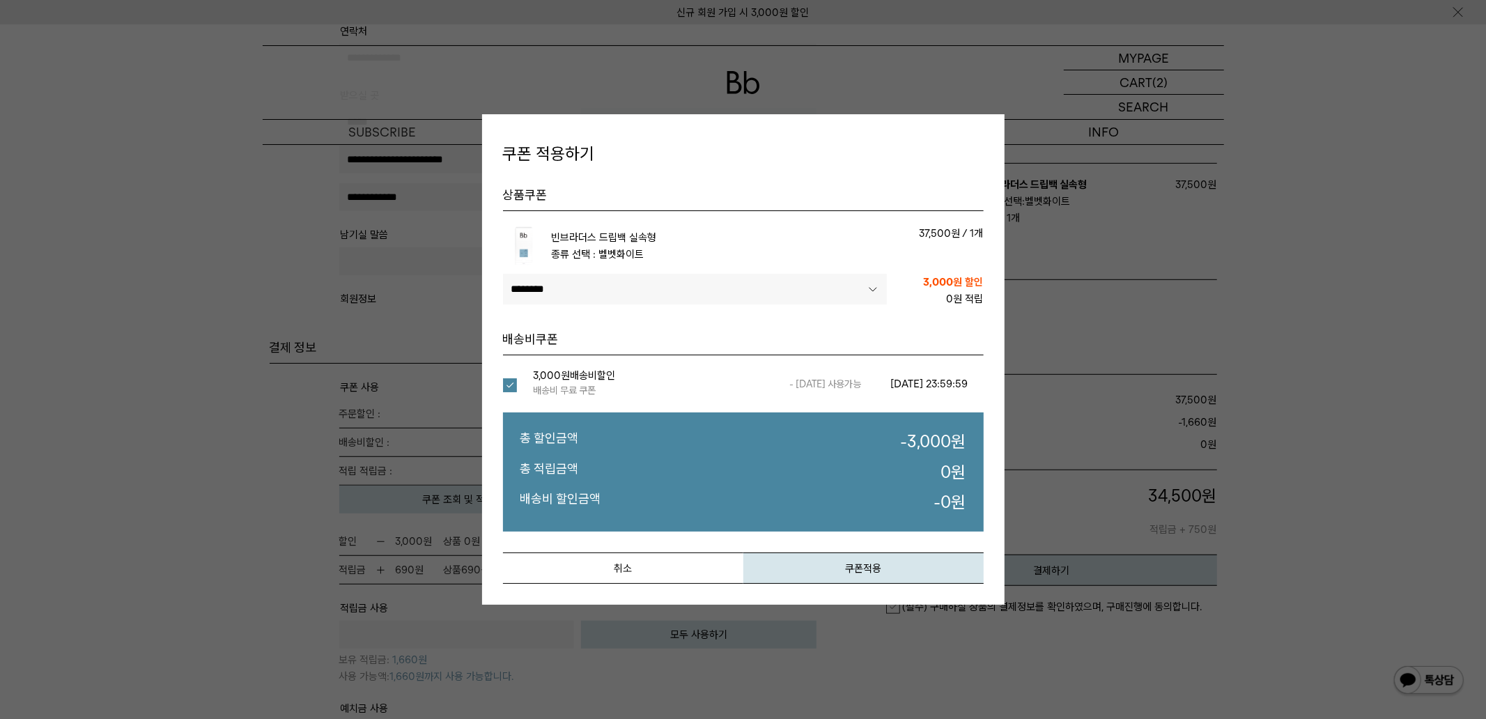
drag, startPoint x: 633, startPoint y: 364, endPoint x: 635, endPoint y: 375, distance: 11.3
click at [635, 375] on td "3,000원 배송비할인 배송비 무료 쿠폰" at bounding box center [655, 383] width 242 height 29
click at [663, 569] on button "취소" at bounding box center [623, 568] width 240 height 31
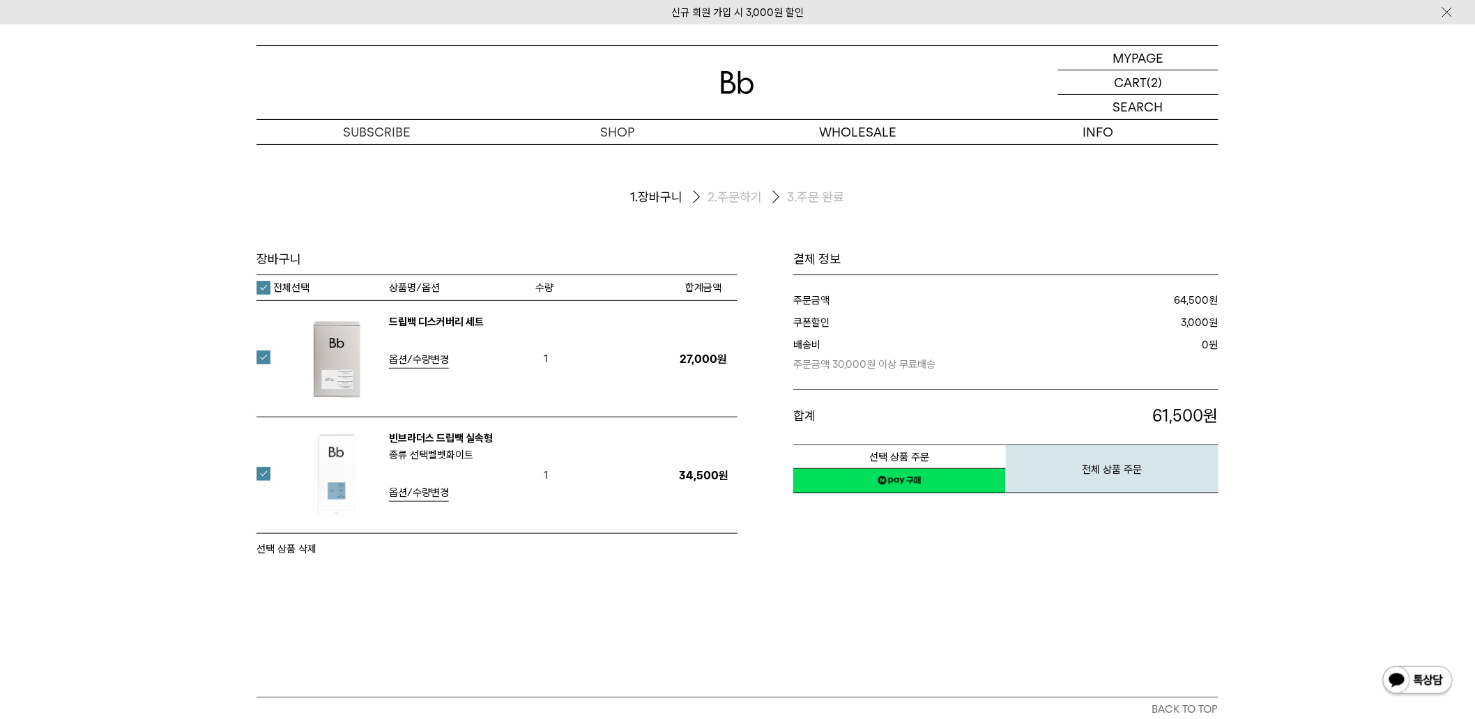
click at [263, 477] on label at bounding box center [271, 474] width 31 height 14
click at [984, 449] on button "선택 상품 주문" at bounding box center [899, 457] width 213 height 24
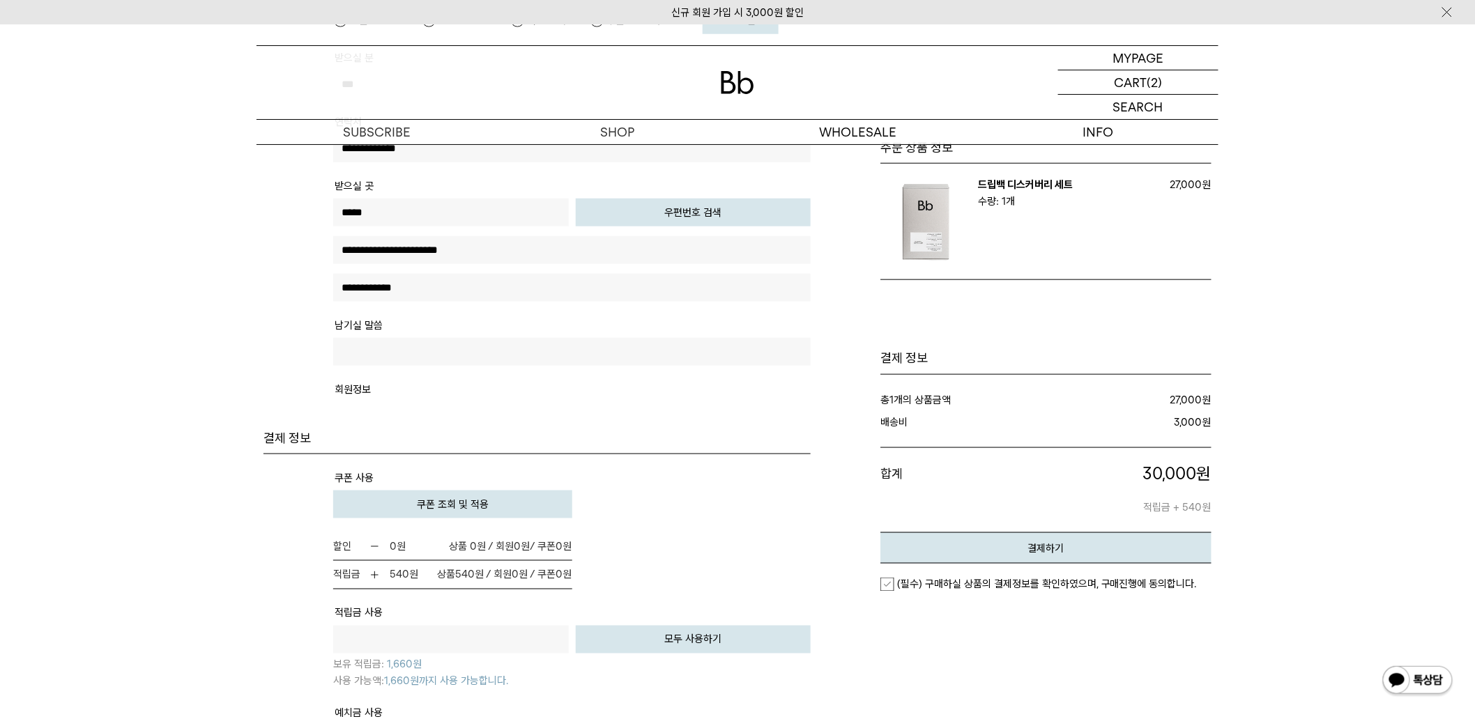
scroll to position [619, 0]
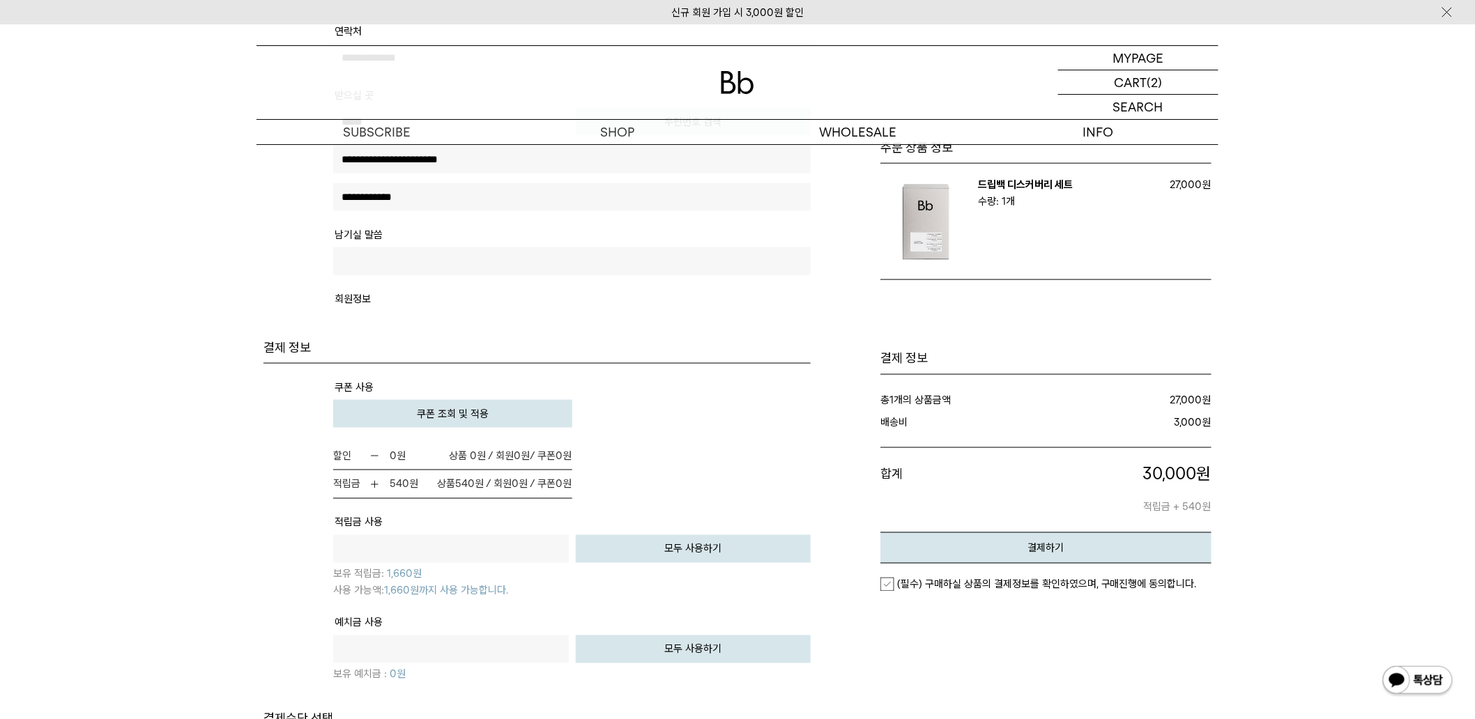
click at [428, 408] on span "쿠폰 조회 및 적용" at bounding box center [453, 414] width 72 height 13
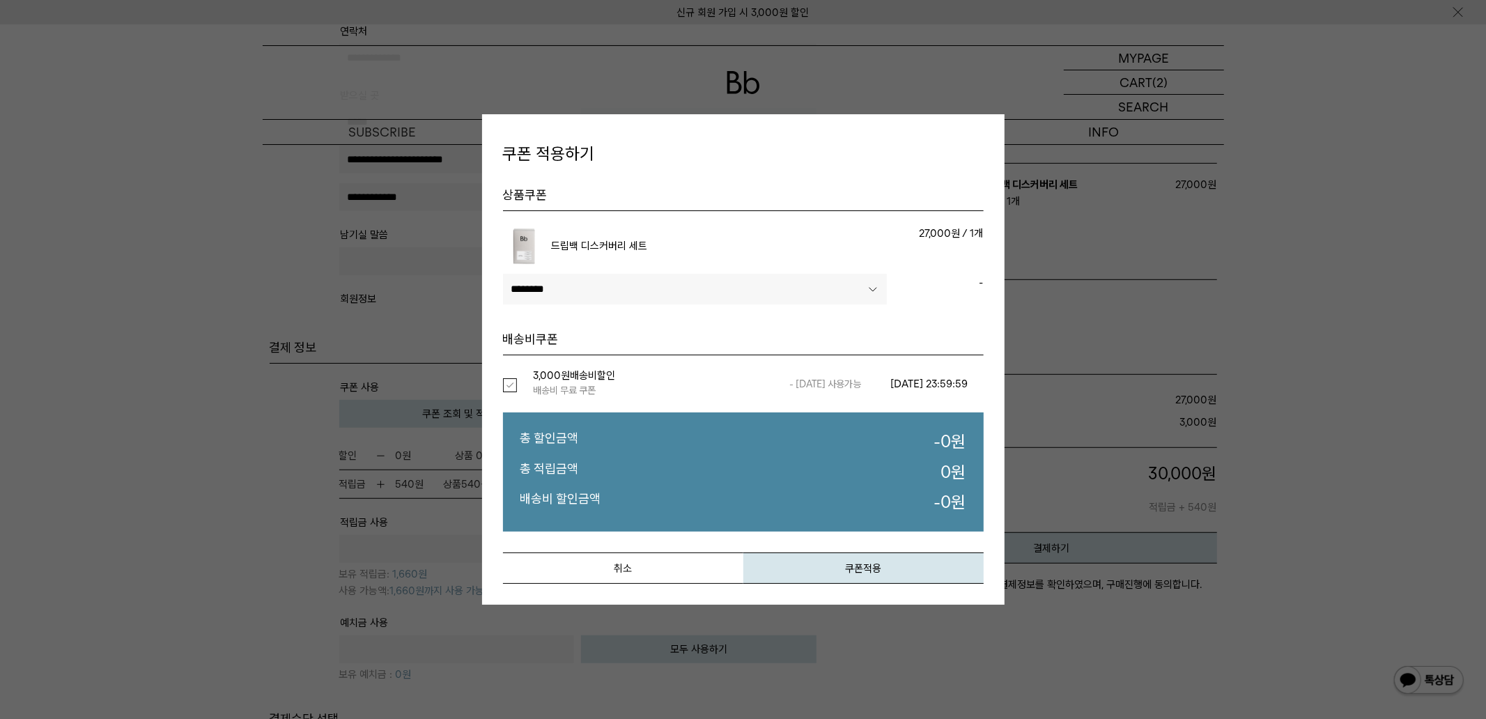
drag, startPoint x: 527, startPoint y: 291, endPoint x: 530, endPoint y: 302, distance: 11.5
click at [527, 291] on select"] "******** ********" at bounding box center [695, 289] width 385 height 31
select select"] "******"
click at [503, 274] on select"] "******** ********" at bounding box center [695, 289] width 385 height 31
click at [503, 389] on label "선택" at bounding box center [518, 385] width 31 height 14
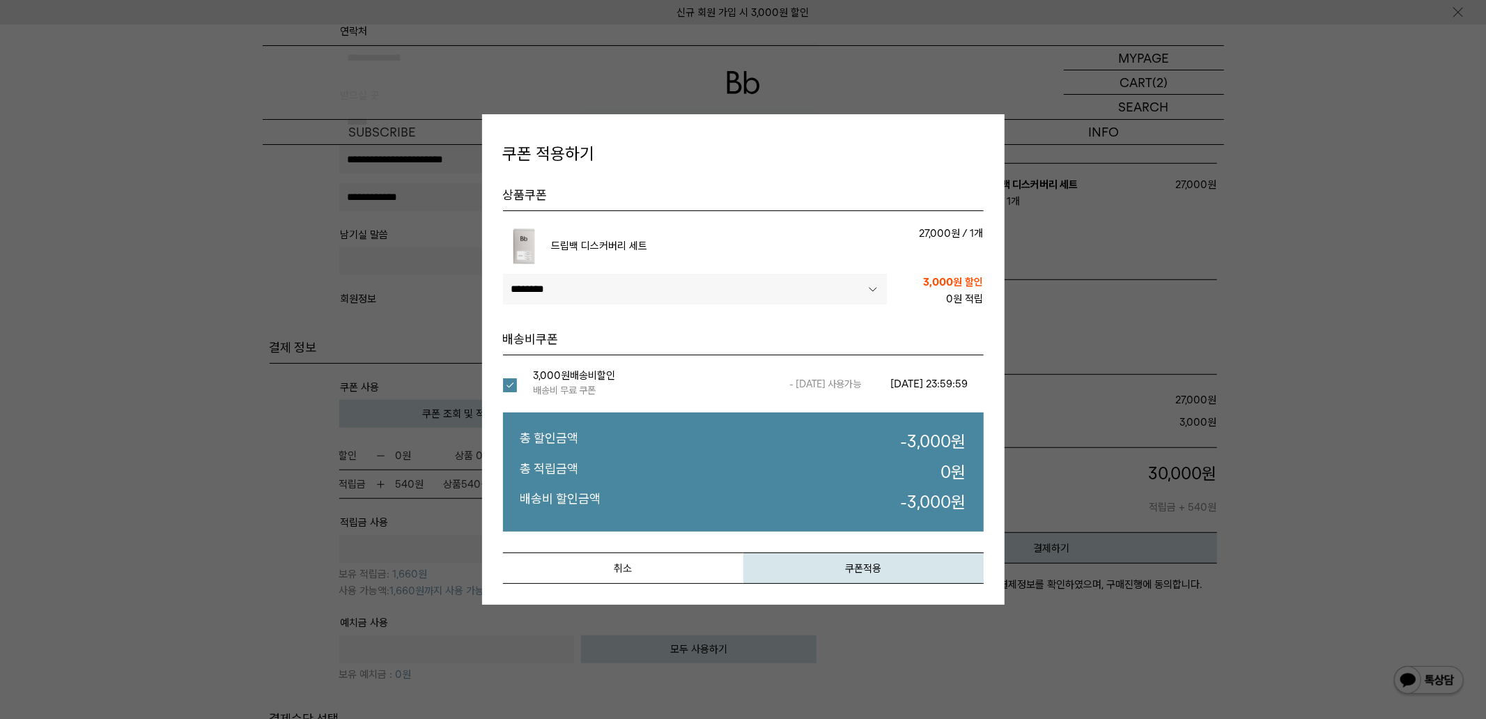
click at [615, 288] on select"] "******** ********" at bounding box center [695, 289] width 385 height 31
click at [503, 274] on select"] "******** ********" at bounding box center [695, 289] width 385 height 31
click at [833, 565] on button "쿠폰적용" at bounding box center [864, 568] width 240 height 31
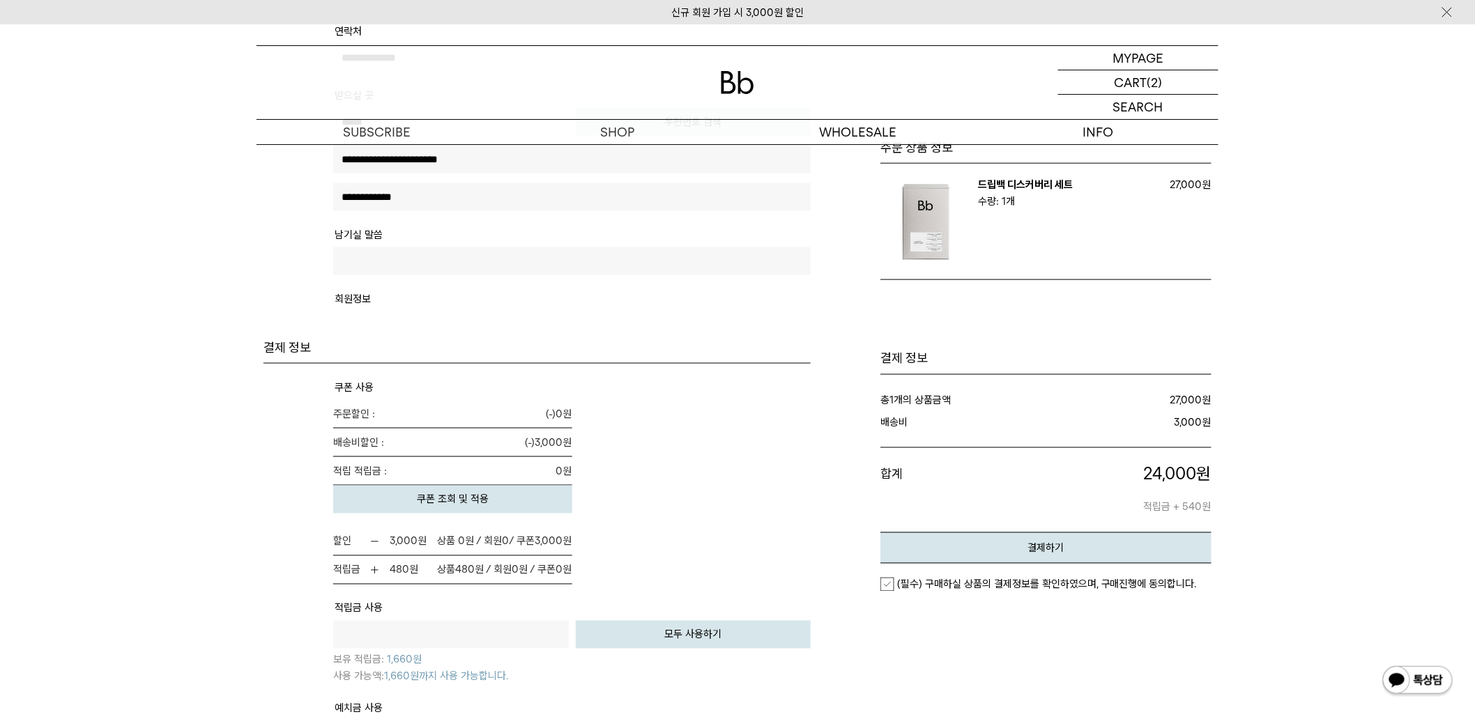
click at [394, 488] on button "쿠폰 조회 및 적용" at bounding box center [452, 500] width 239 height 28
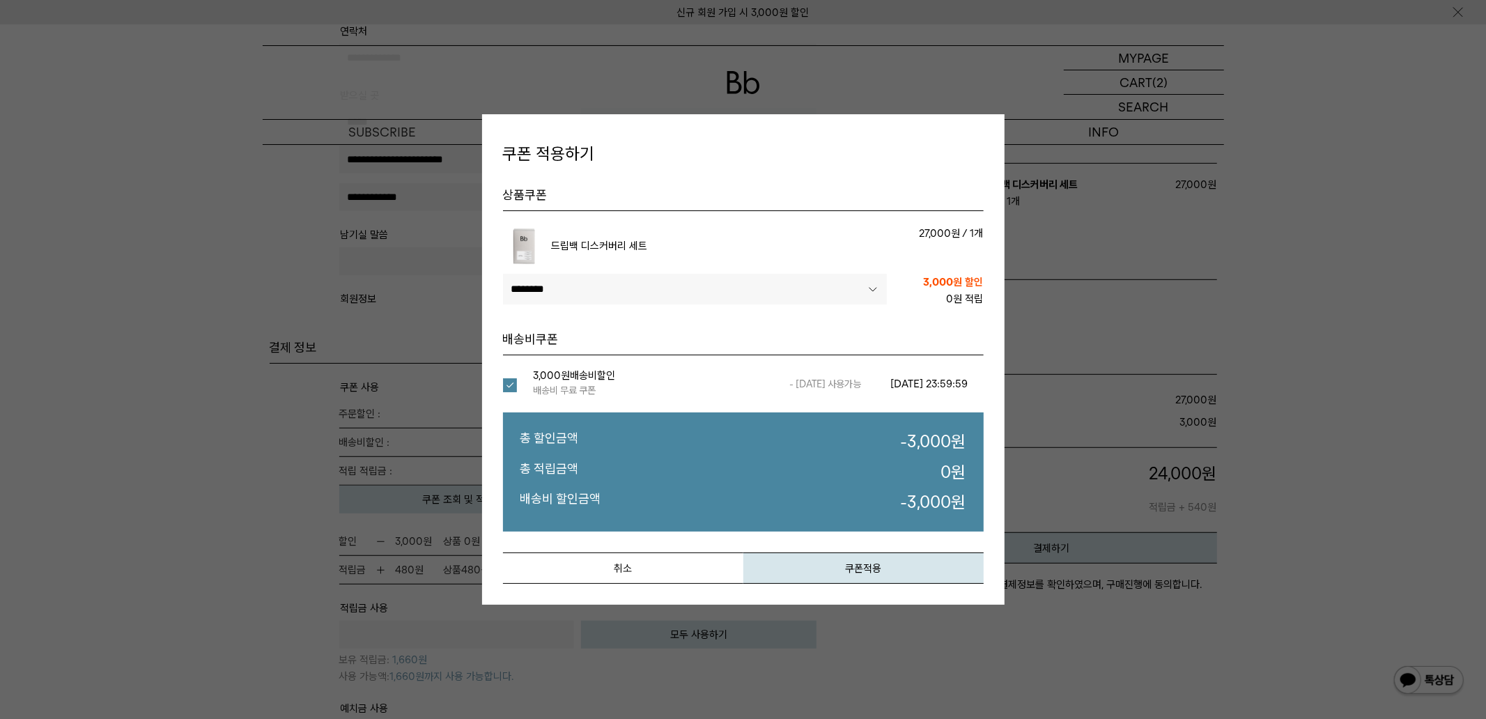
click at [598, 284] on select"] "******** ********" at bounding box center [695, 289] width 385 height 31
click at [503, 274] on select"] "******** ********" at bounding box center [695, 289] width 385 height 31
click at [636, 563] on button "취소" at bounding box center [623, 568] width 240 height 31
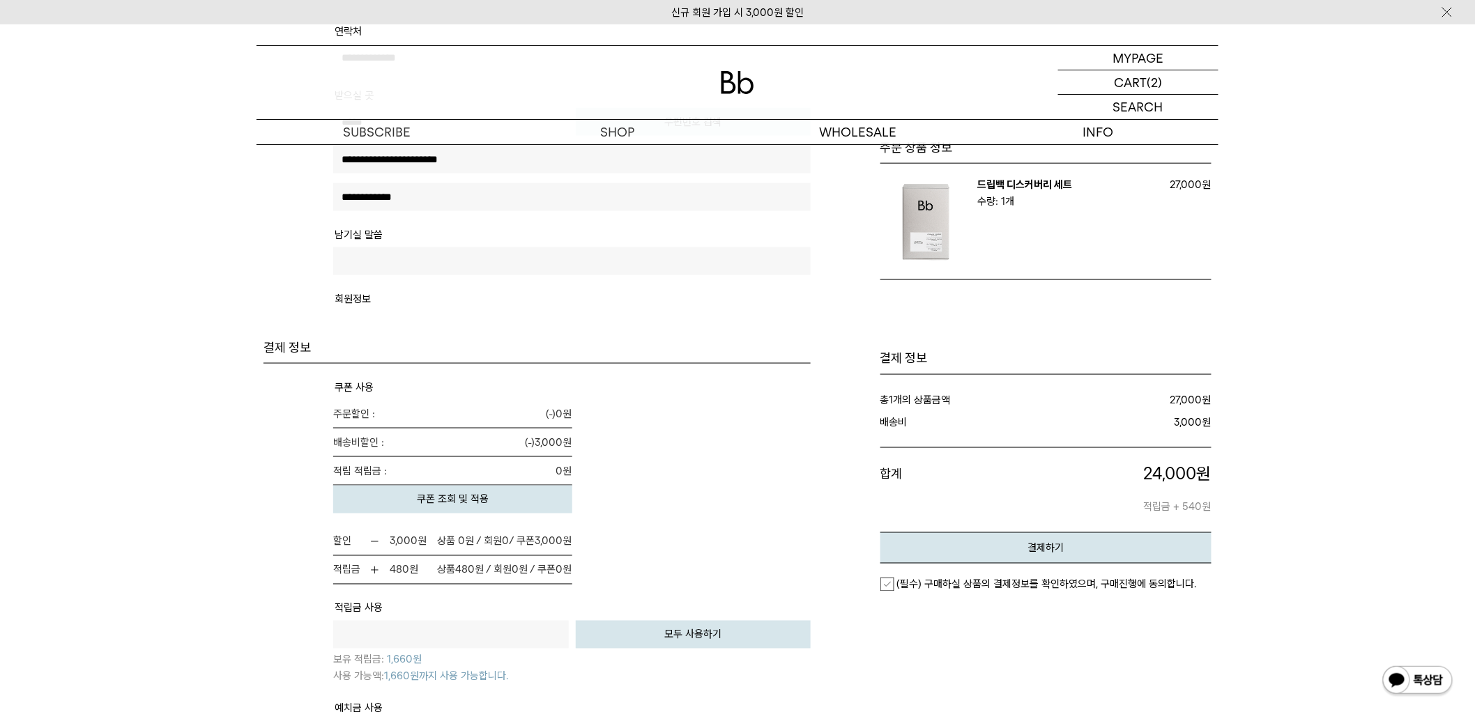
click at [121, 505] on div "주문서작성 / 결제 1. 장바구니 2. 주문하기 3. 주문 완료" at bounding box center [737, 263] width 1475 height 1477
drag, startPoint x: 155, startPoint y: 451, endPoint x: 113, endPoint y: 467, distance: 45.4
click at [113, 467] on div "주문서작성 / 결제 1. 장바구니 2. 주문하기 3. 주문 완료" at bounding box center [737, 263] width 1475 height 1477
click at [112, 475] on div "주문서작성 / 결제 1. 장바구니 2. 주문하기 3. 주문 완료" at bounding box center [737, 263] width 1475 height 1477
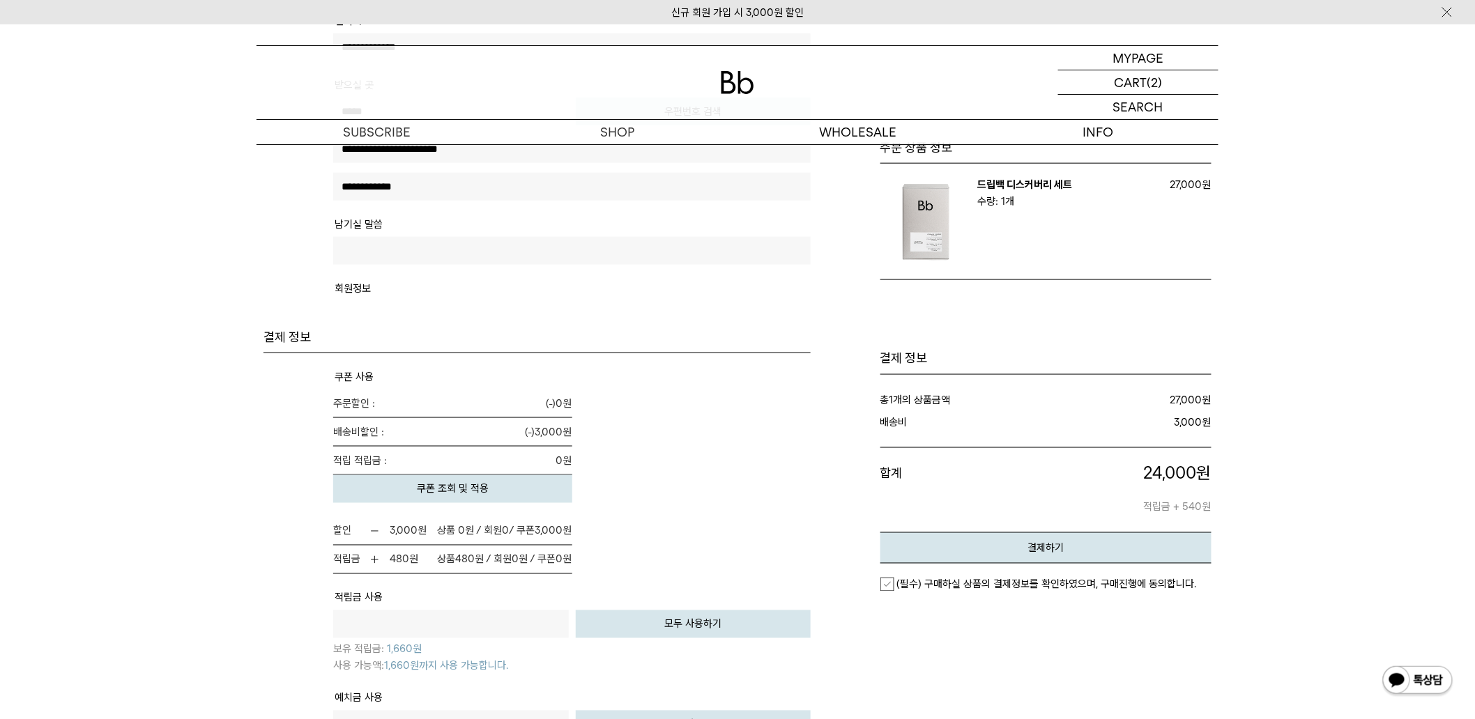
drag, startPoint x: 112, startPoint y: 475, endPoint x: 100, endPoint y: 518, distance: 45.5
click at [653, 616] on button "모두 사용하기" at bounding box center [694, 622] width 236 height 28
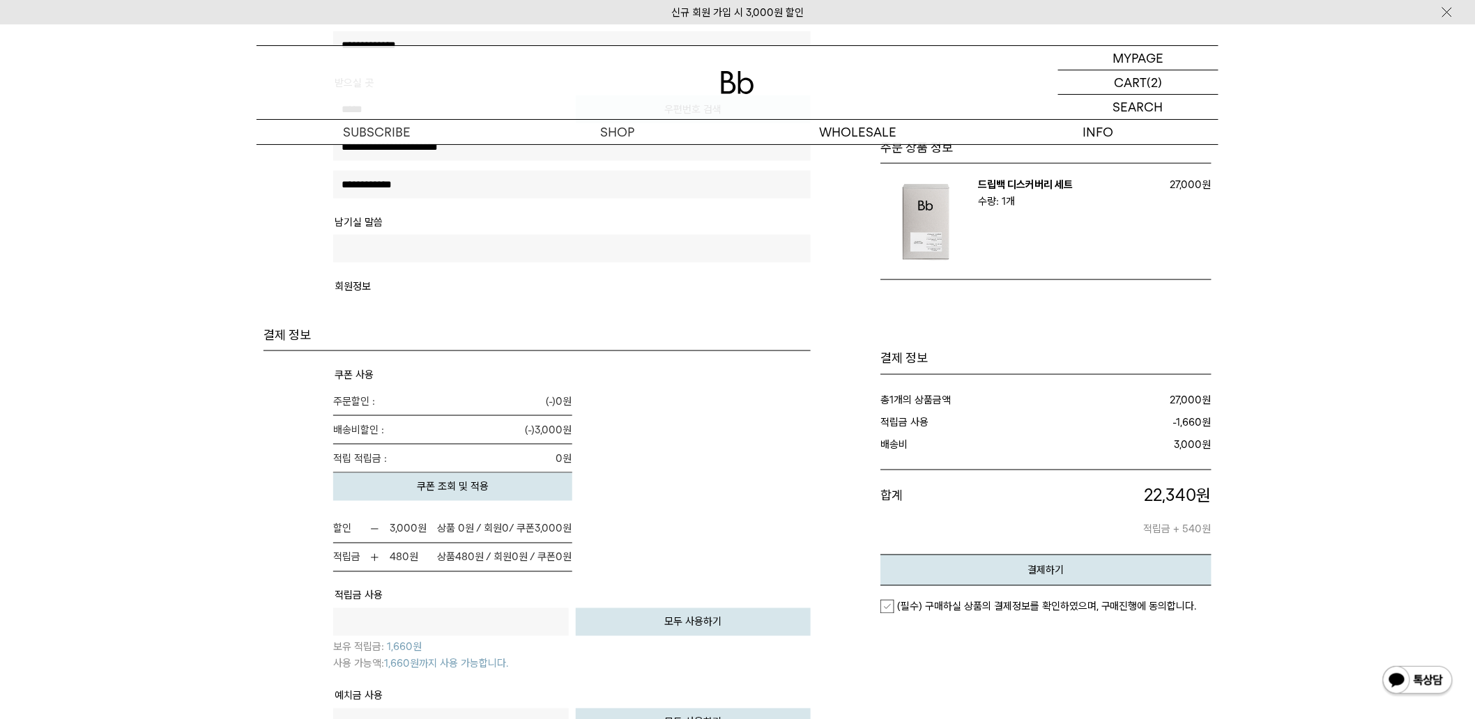
type input "****"
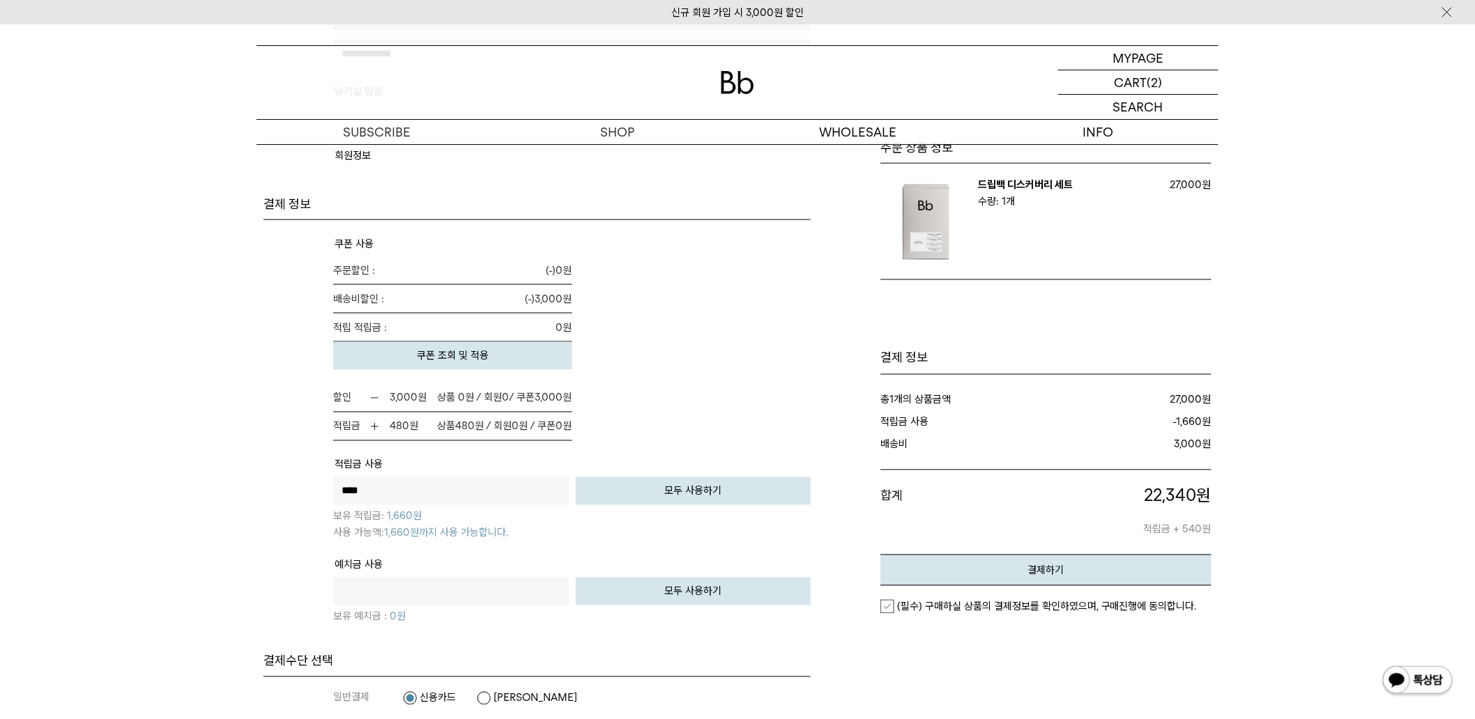
scroll to position [941, 0]
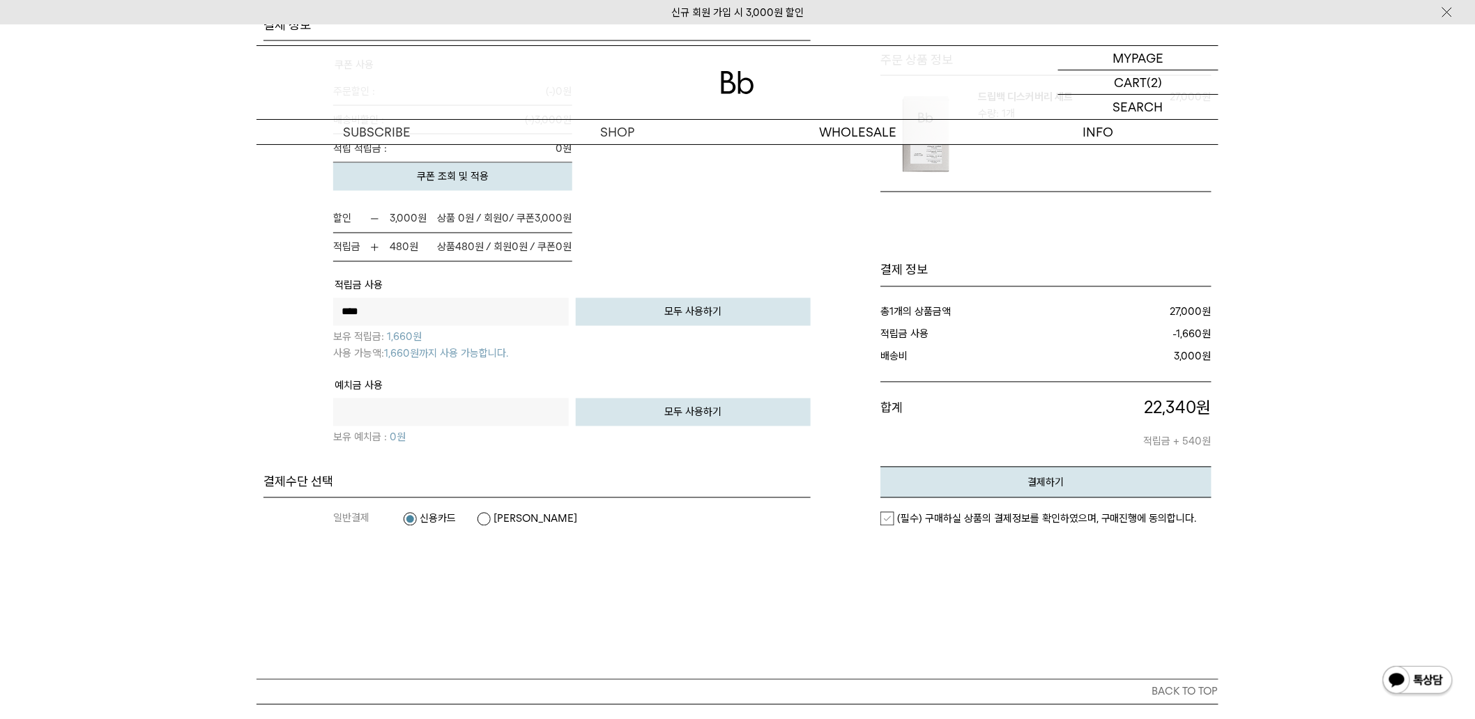
click at [890, 512] on label "(필수) 구매하실 상품의 결제정보를 확인하였으며, 구매진행에 동의합니다." at bounding box center [1038, 519] width 316 height 14
click at [1110, 468] on button "결제하기" at bounding box center [1045, 482] width 331 height 31
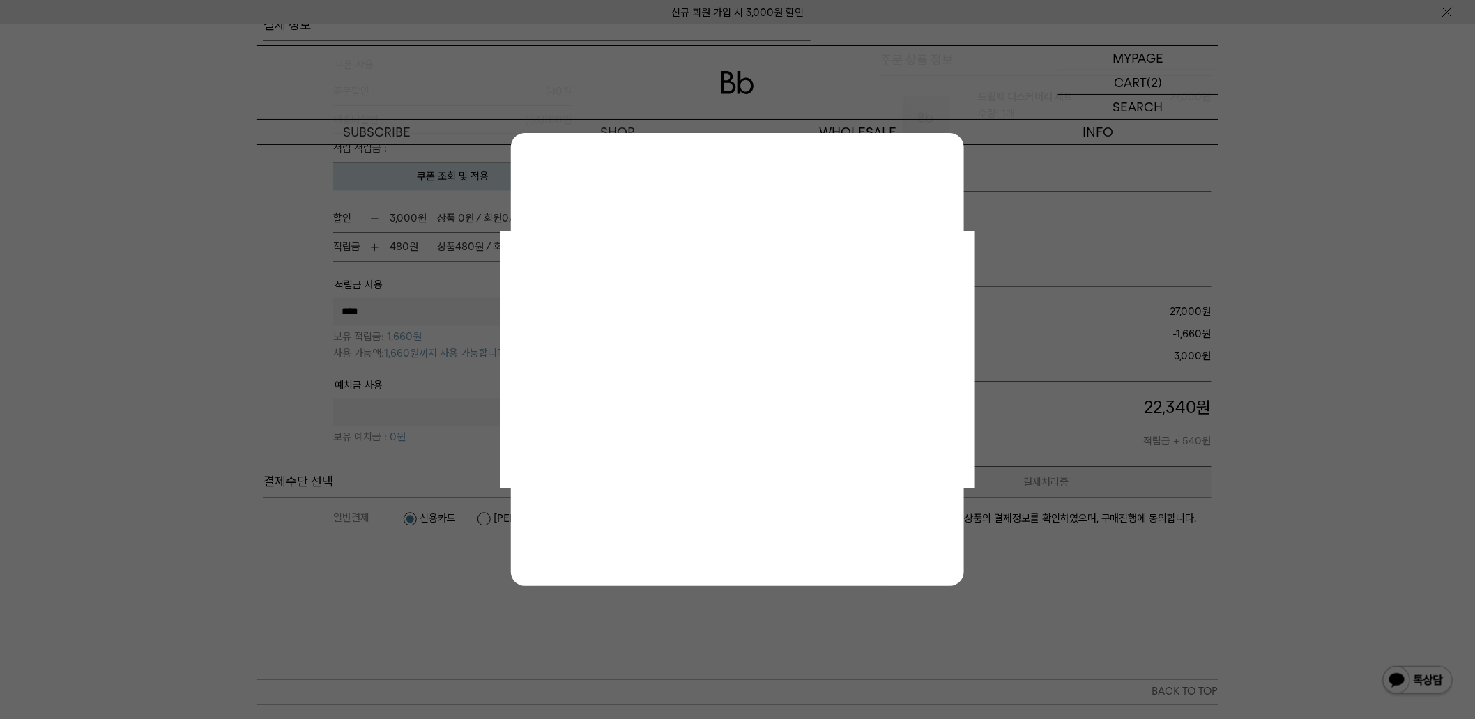
scroll to position [0, 0]
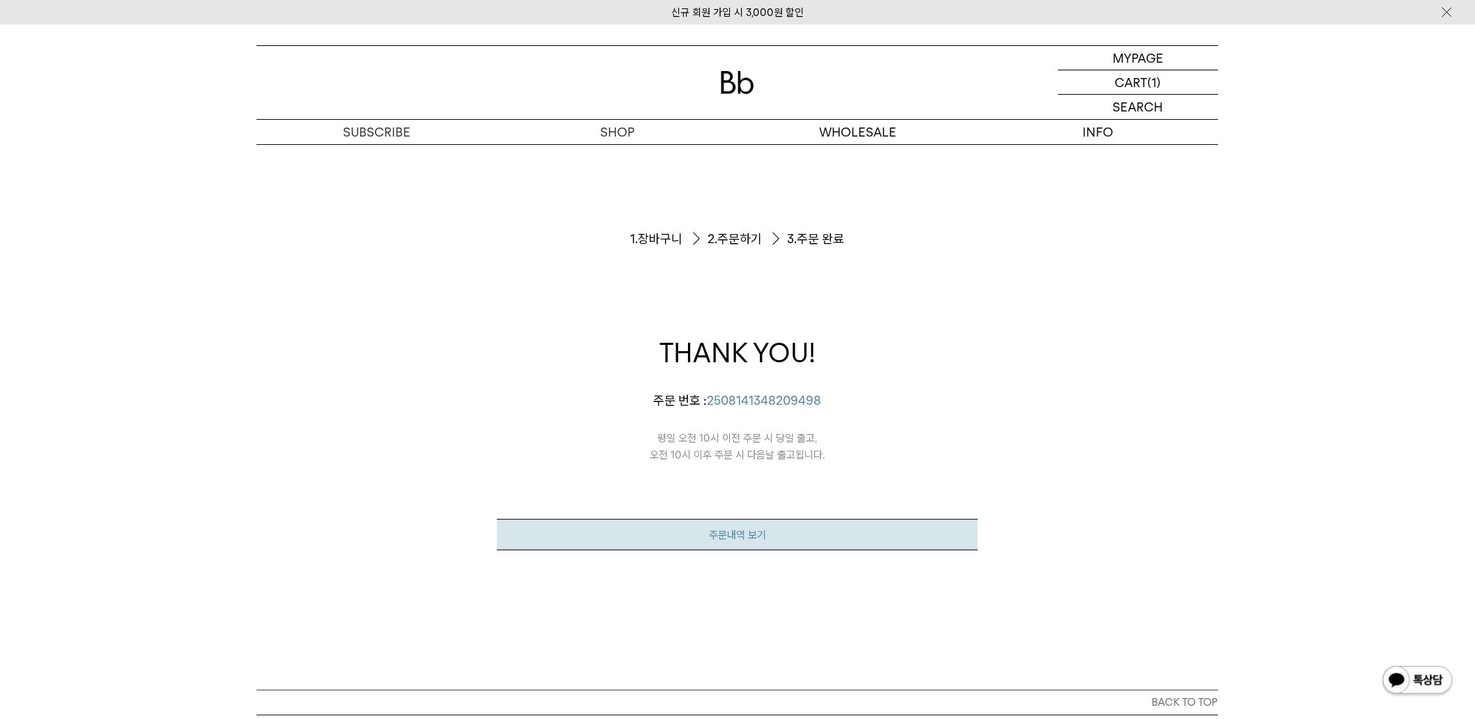
click at [746, 532] on link "주문내역 보기" at bounding box center [737, 534] width 481 height 31
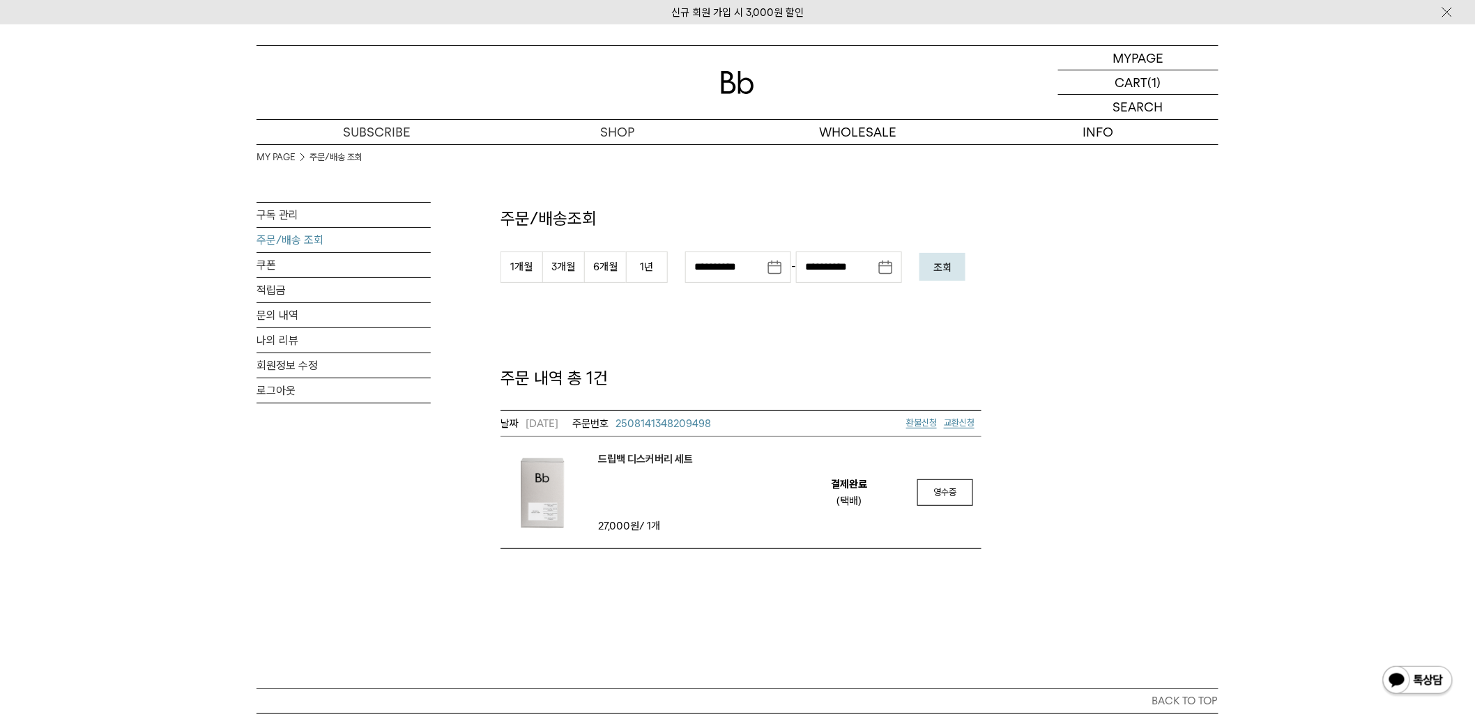
click at [105, 667] on div "MY PAGE MY PAGE 주문/배송 조회 구독 관리 주문/배송 조회 쿠폰 적립금 문의 내역 나의 리뷰 회원정보 수정 로그아웃 주문/배송조회…" at bounding box center [737, 356] width 1475 height 664
